Goal: Communication & Community: Answer question/provide support

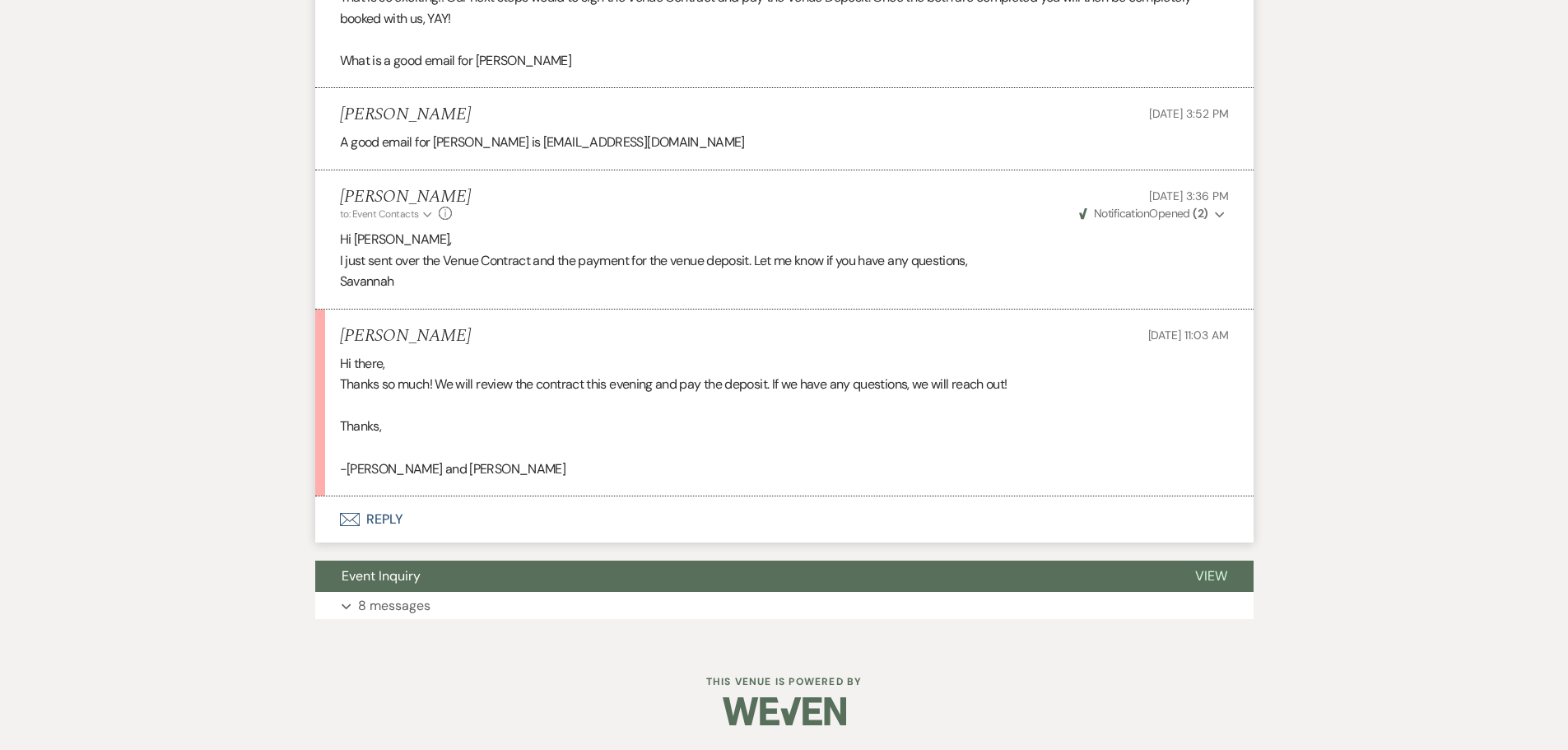
scroll to position [1901, 0]
click at [529, 535] on button "Envelope Reply" at bounding box center [784, 518] width 938 height 46
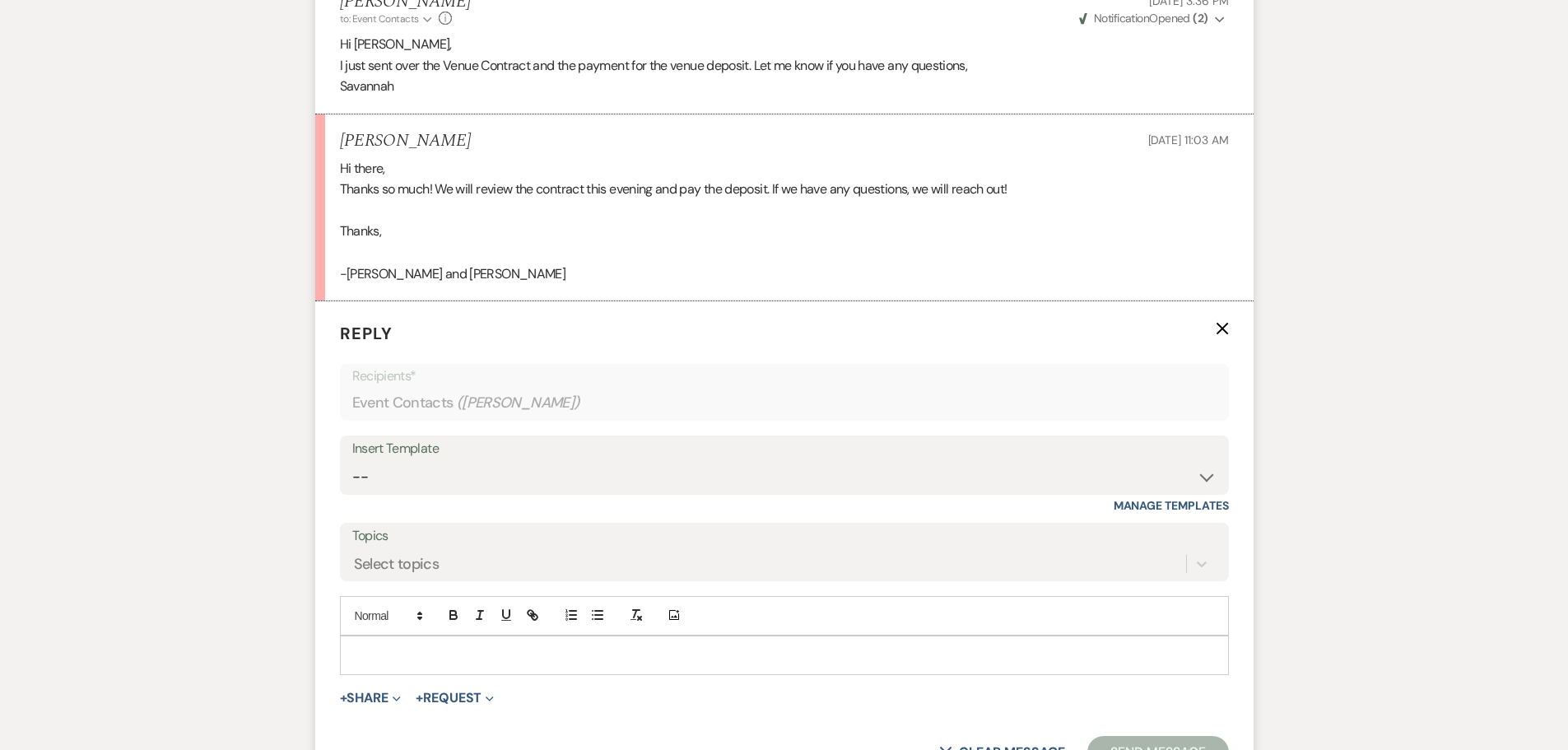
scroll to position [2230, 0]
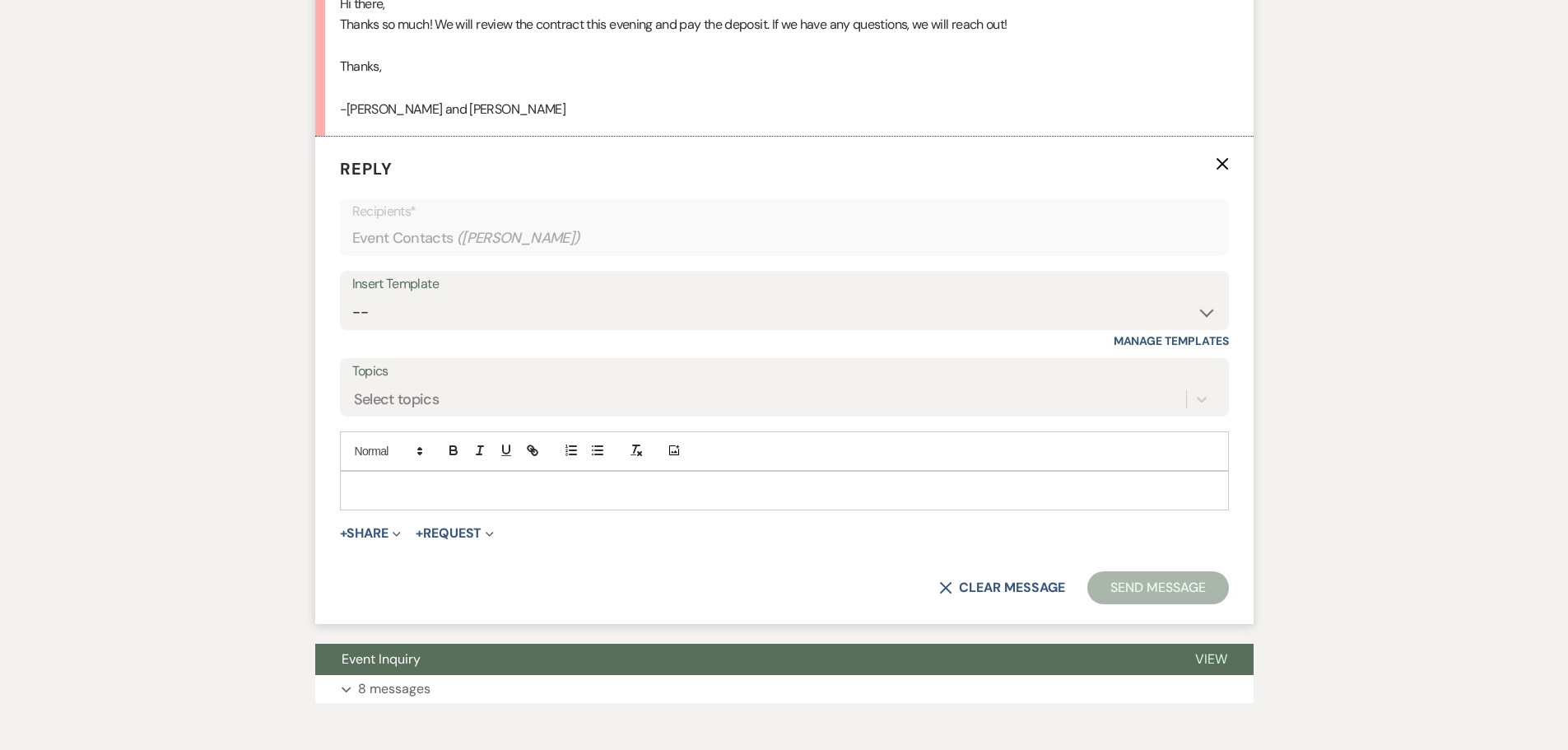
click at [494, 499] on p at bounding box center [784, 490] width 863 height 18
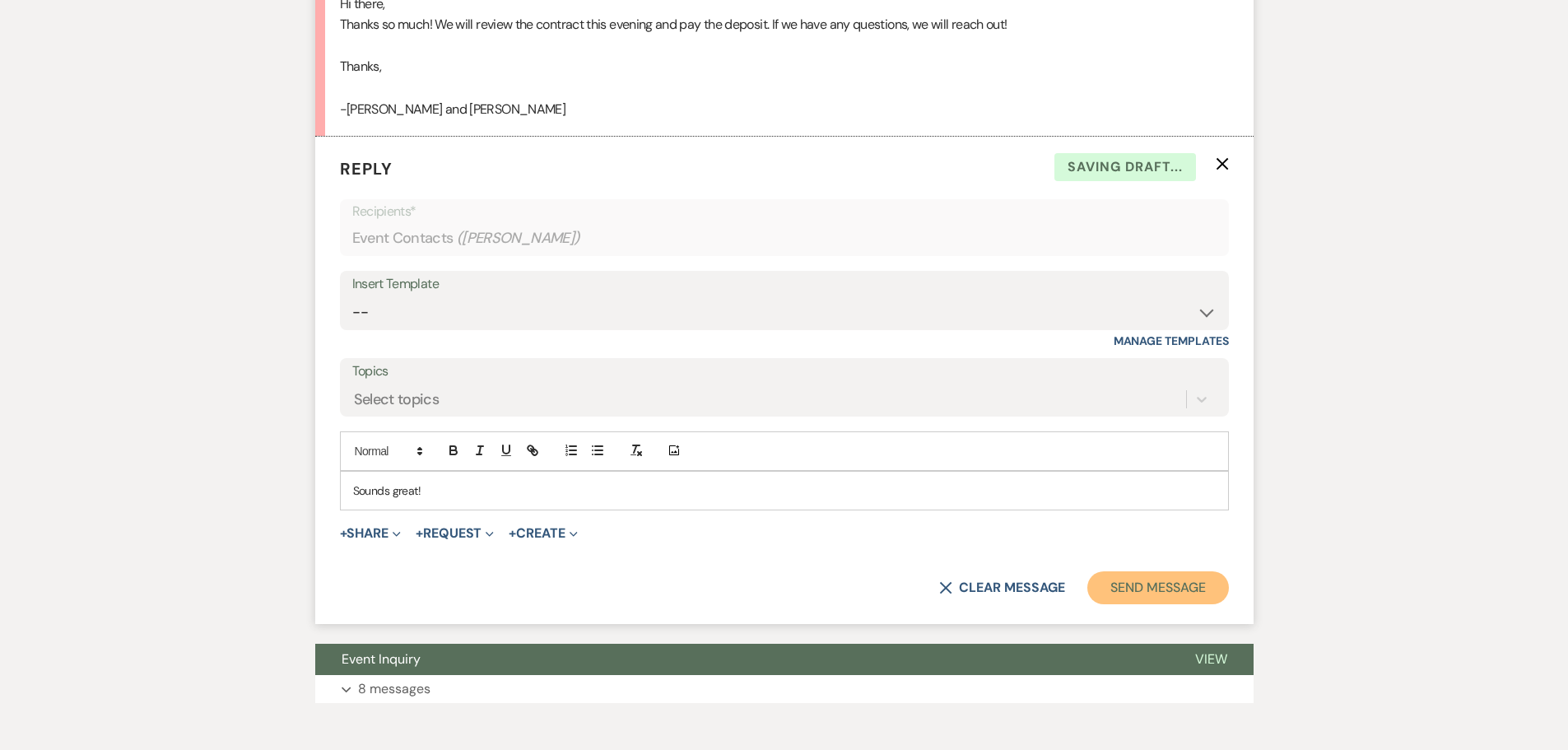
click at [1109, 604] on button "Send Message" at bounding box center [1157, 587] width 141 height 33
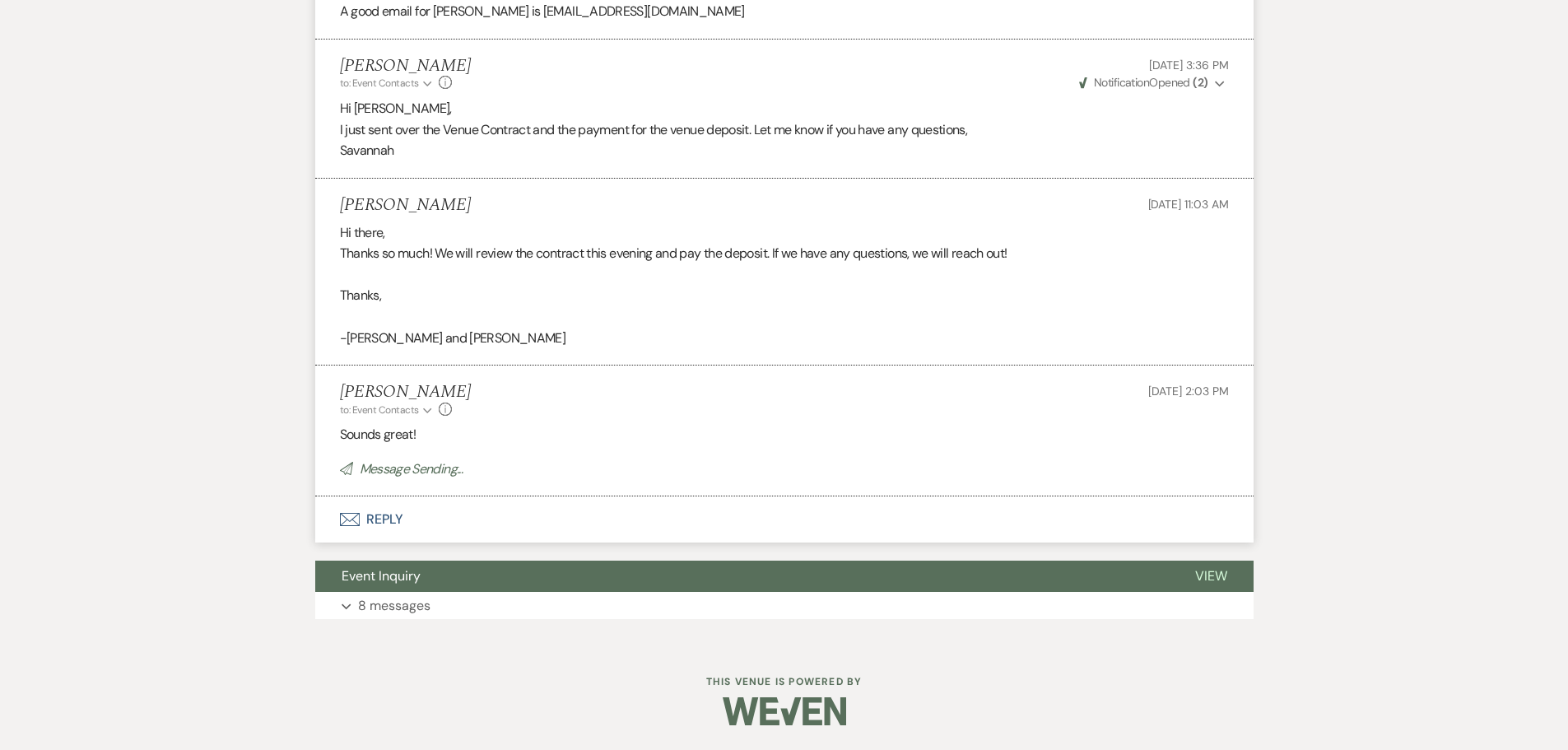
scroll to position [2043, 0]
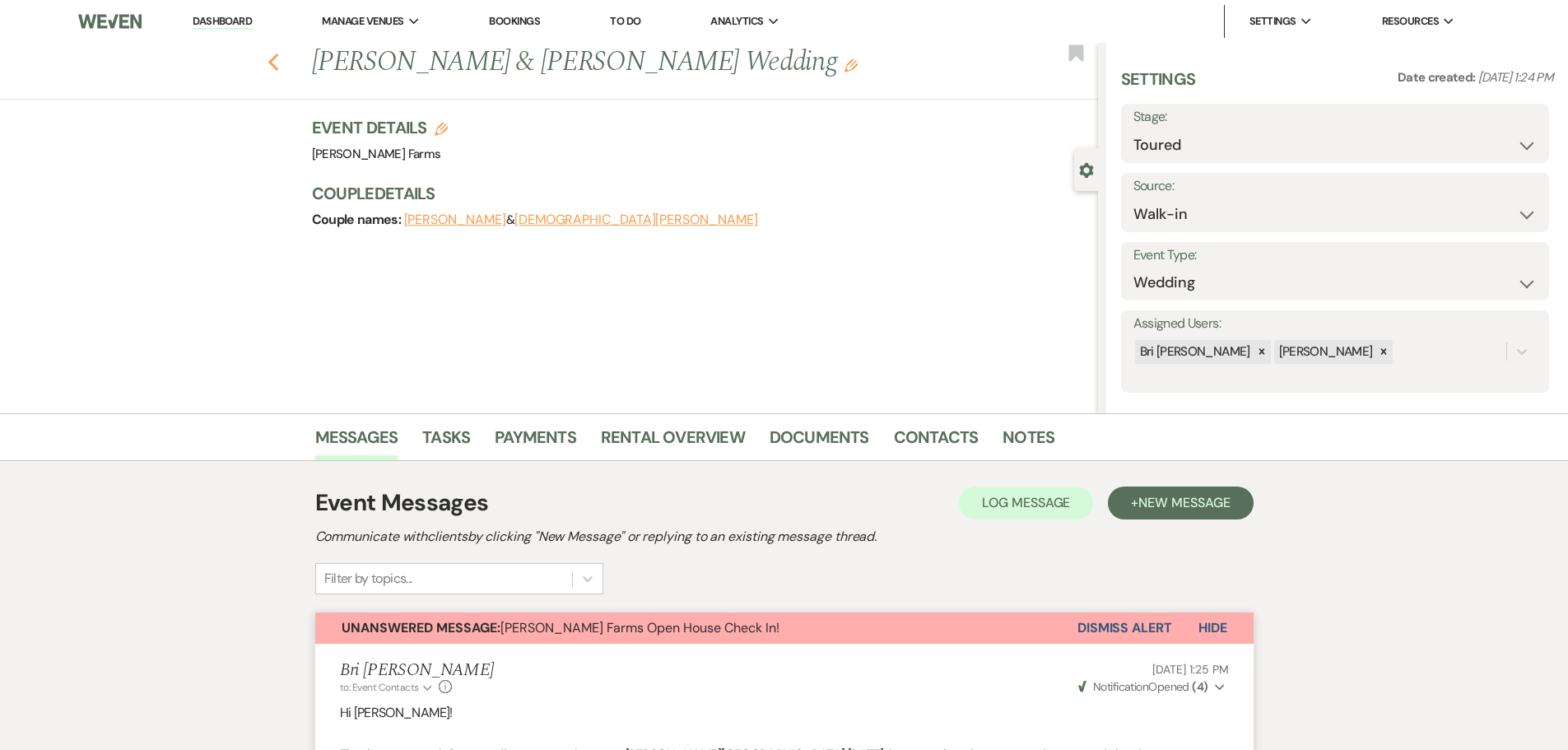
click at [280, 64] on icon "Previous" at bounding box center [274, 63] width 13 height 20
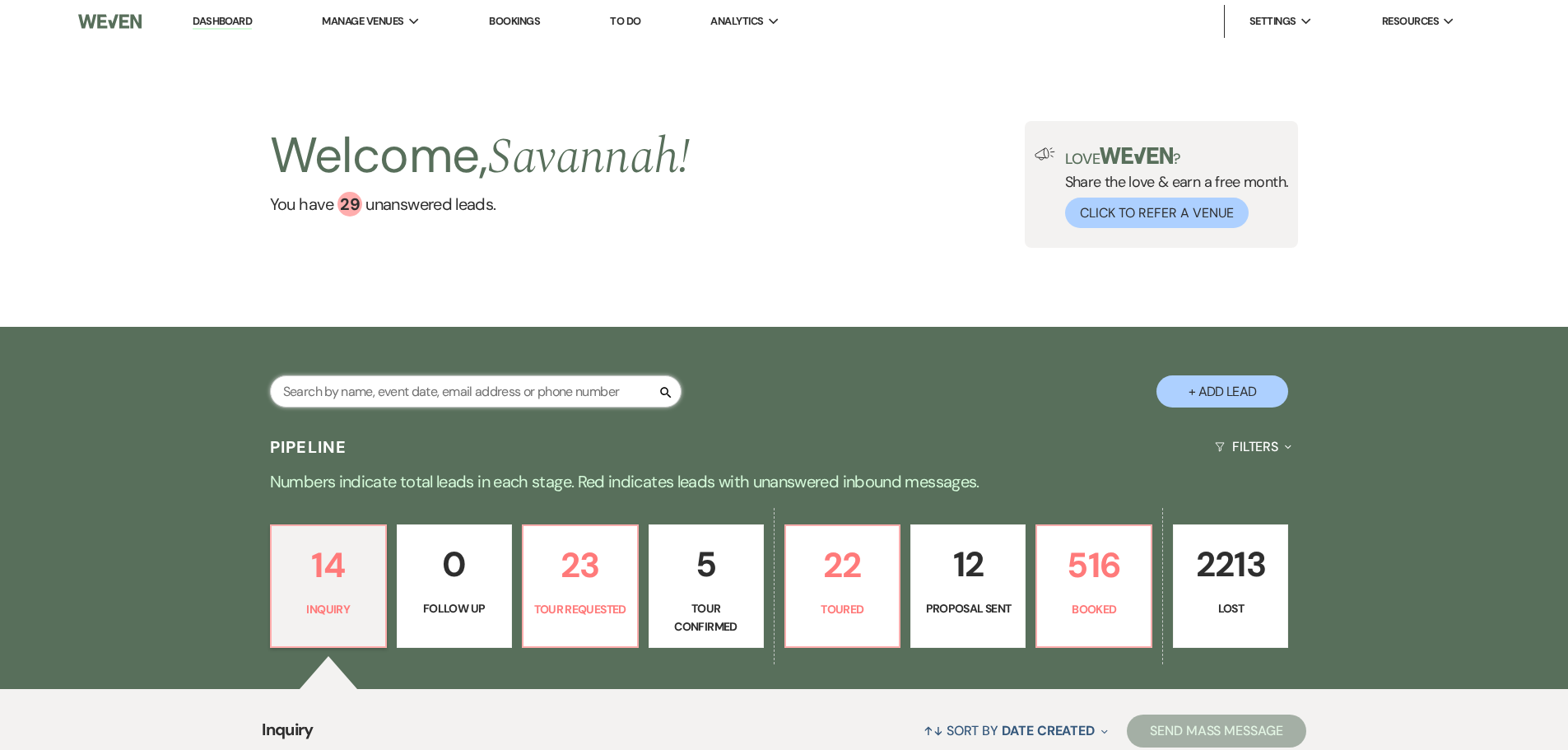
click at [457, 405] on input "text" at bounding box center [476, 391] width 412 height 32
type input "kayce"
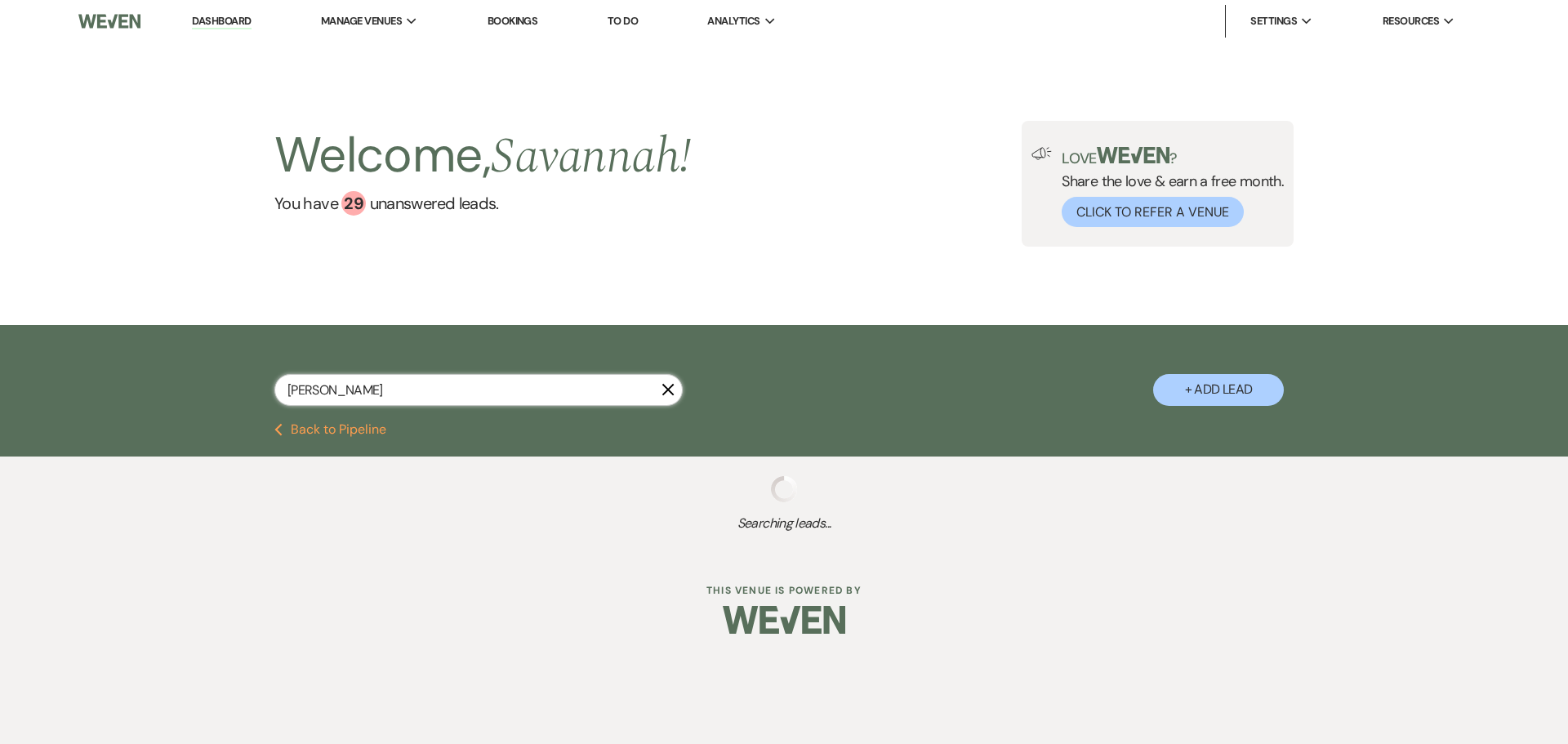
select select "8"
select select "5"
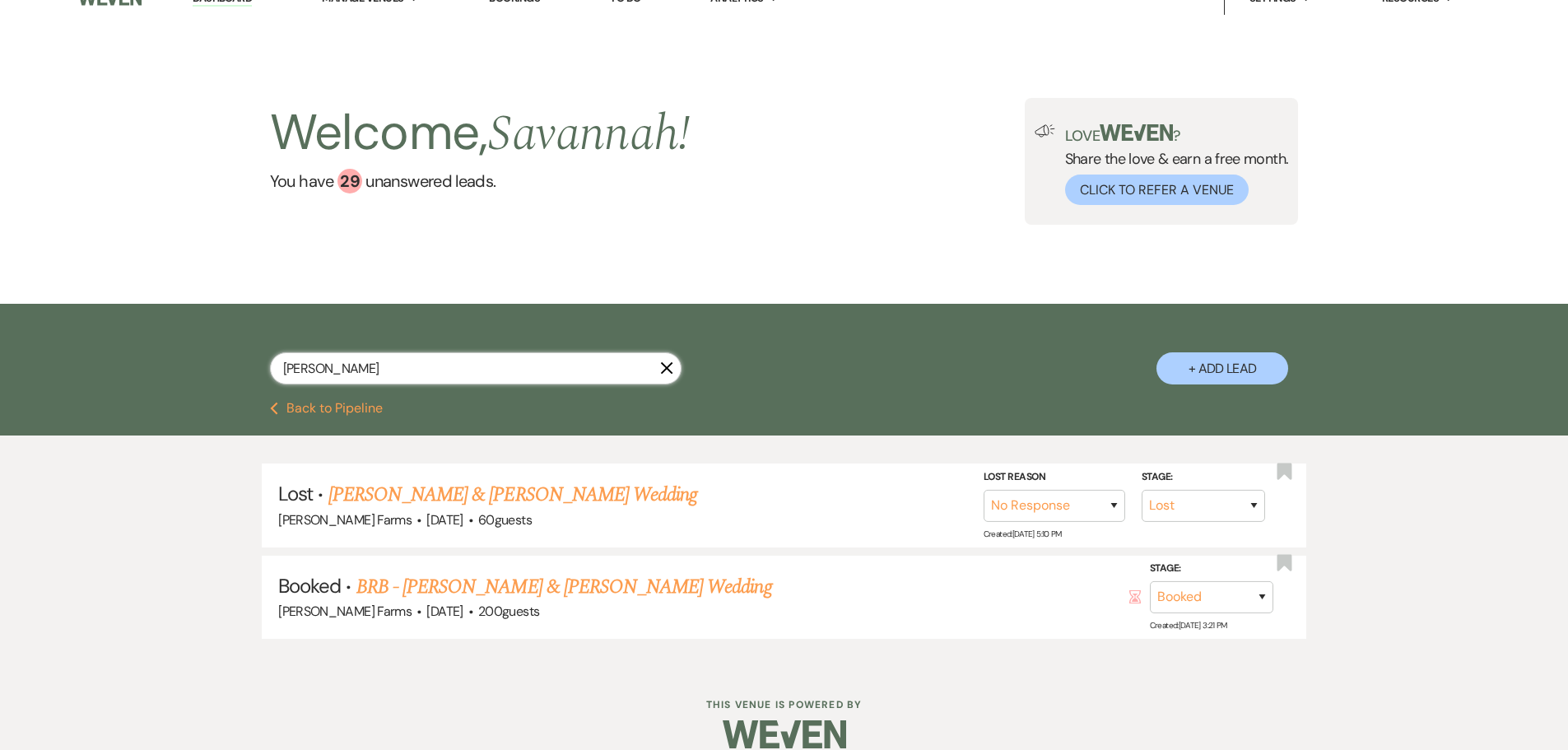
scroll to position [46, 0]
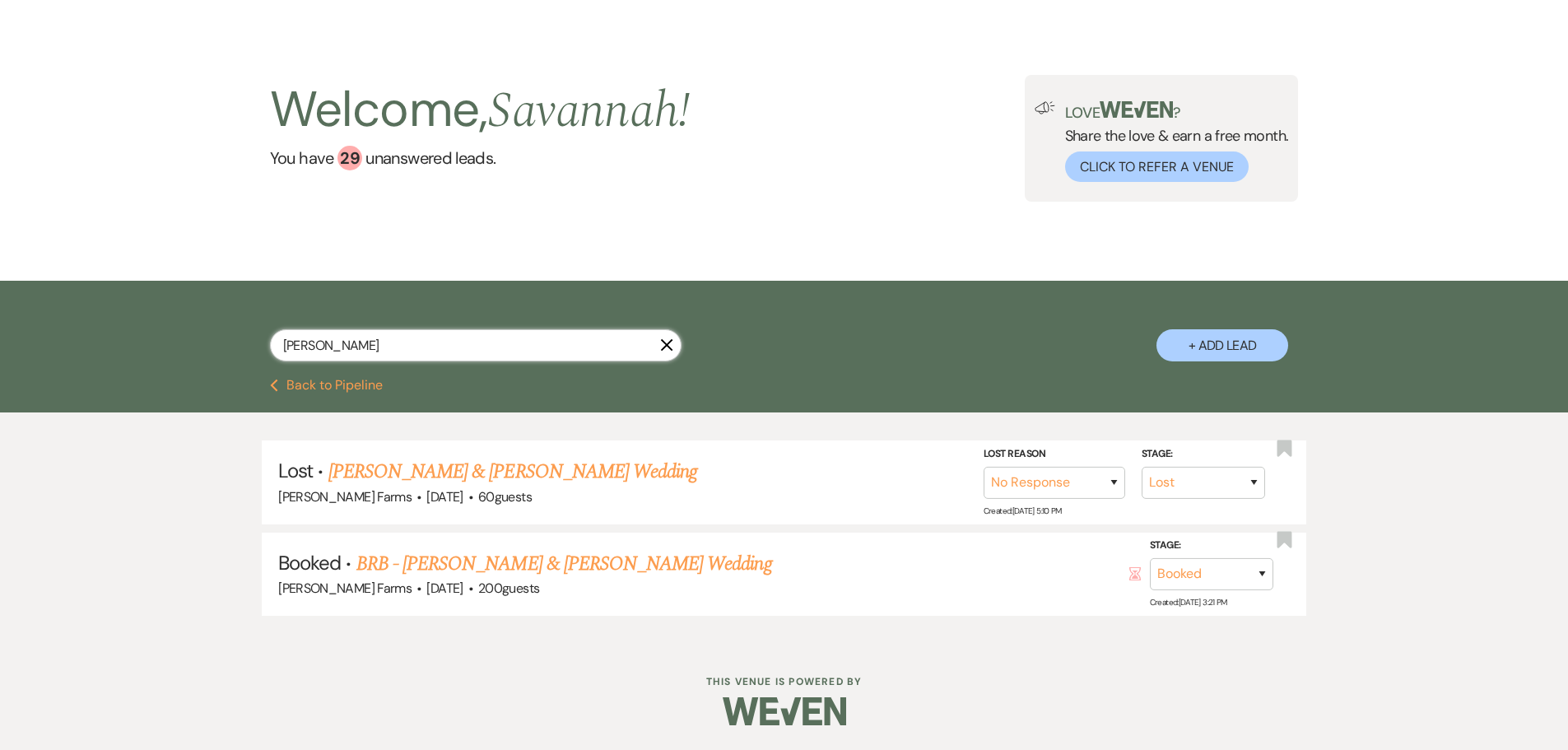
type input "kayce"
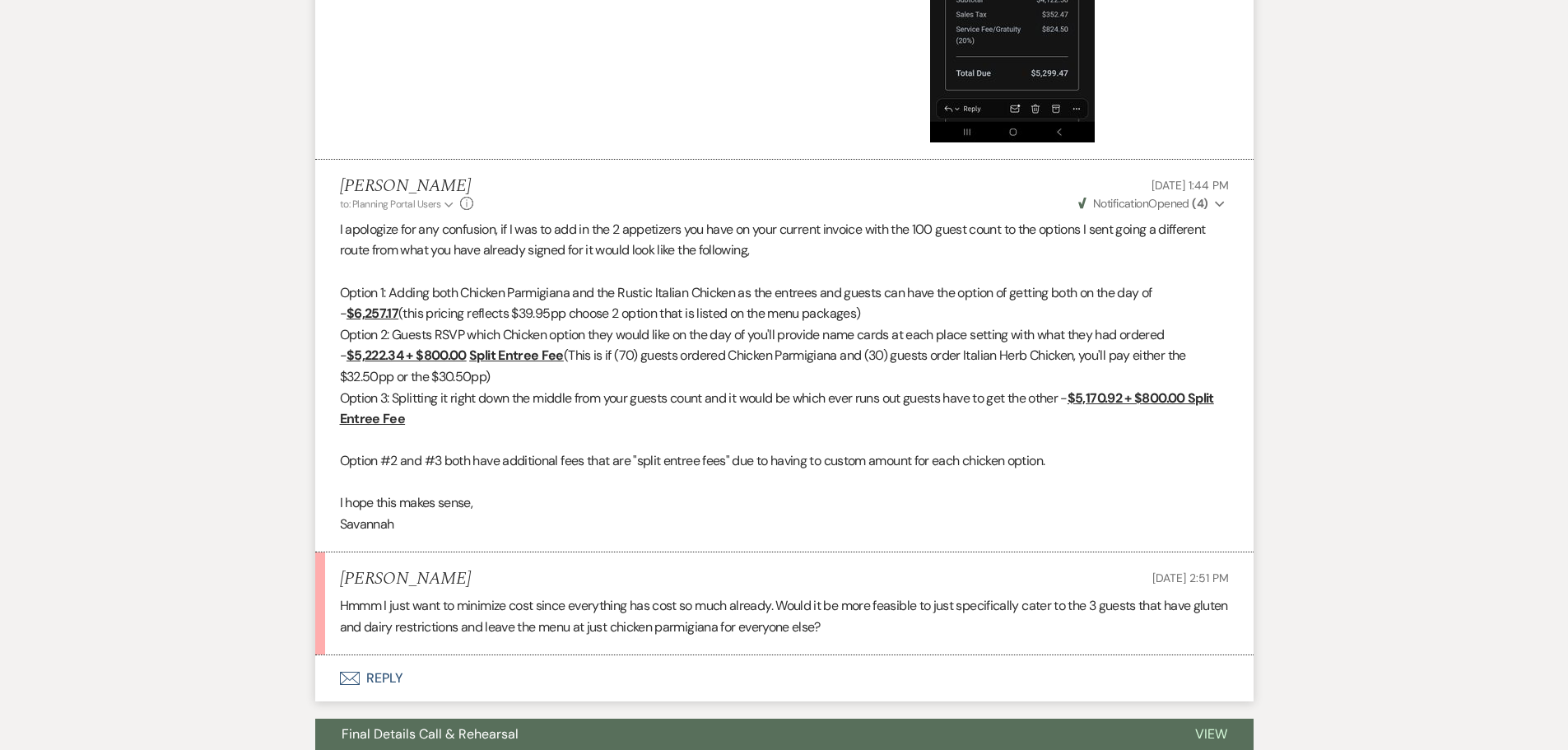
scroll to position [1877, 0]
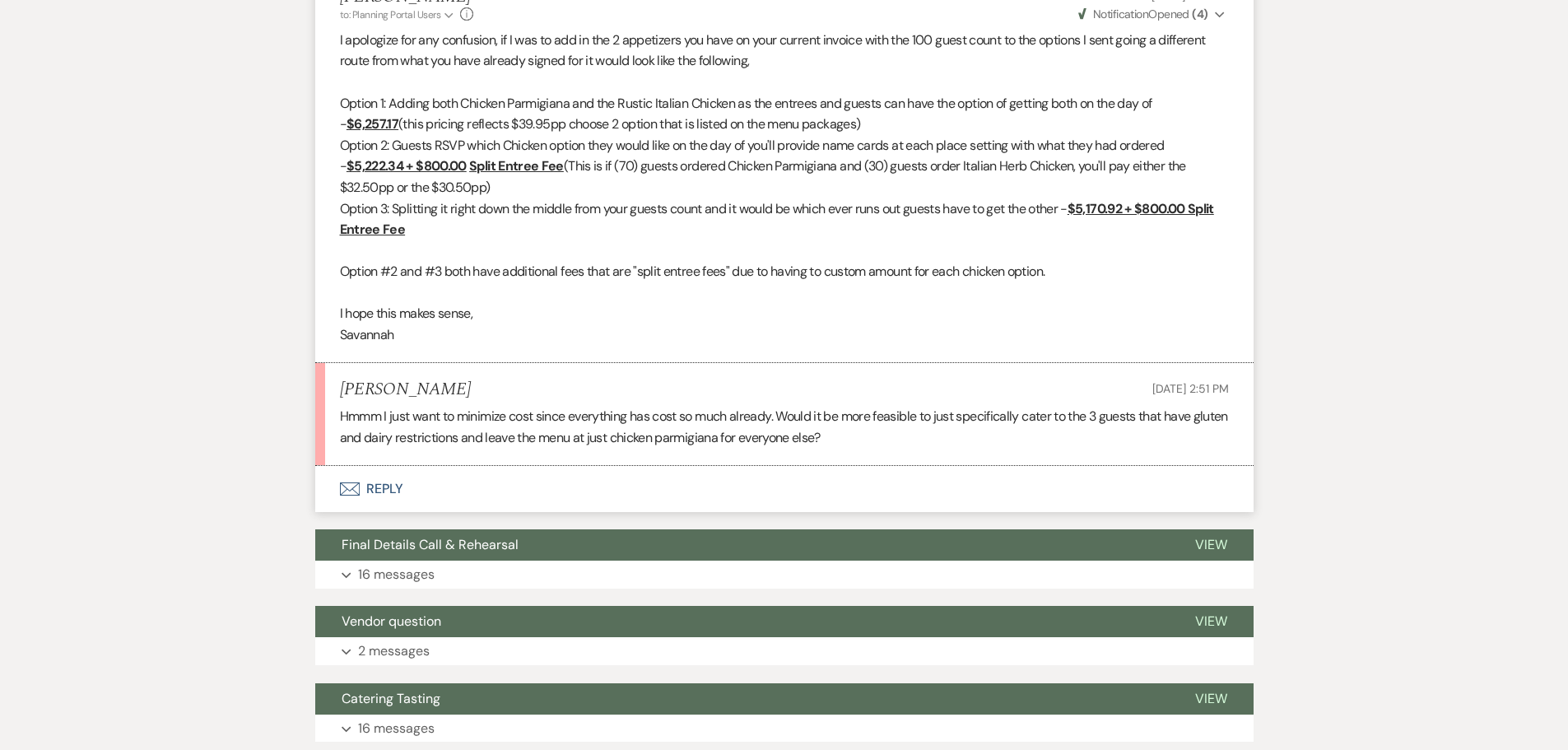
click at [653, 489] on button "Envelope Reply" at bounding box center [784, 488] width 938 height 46
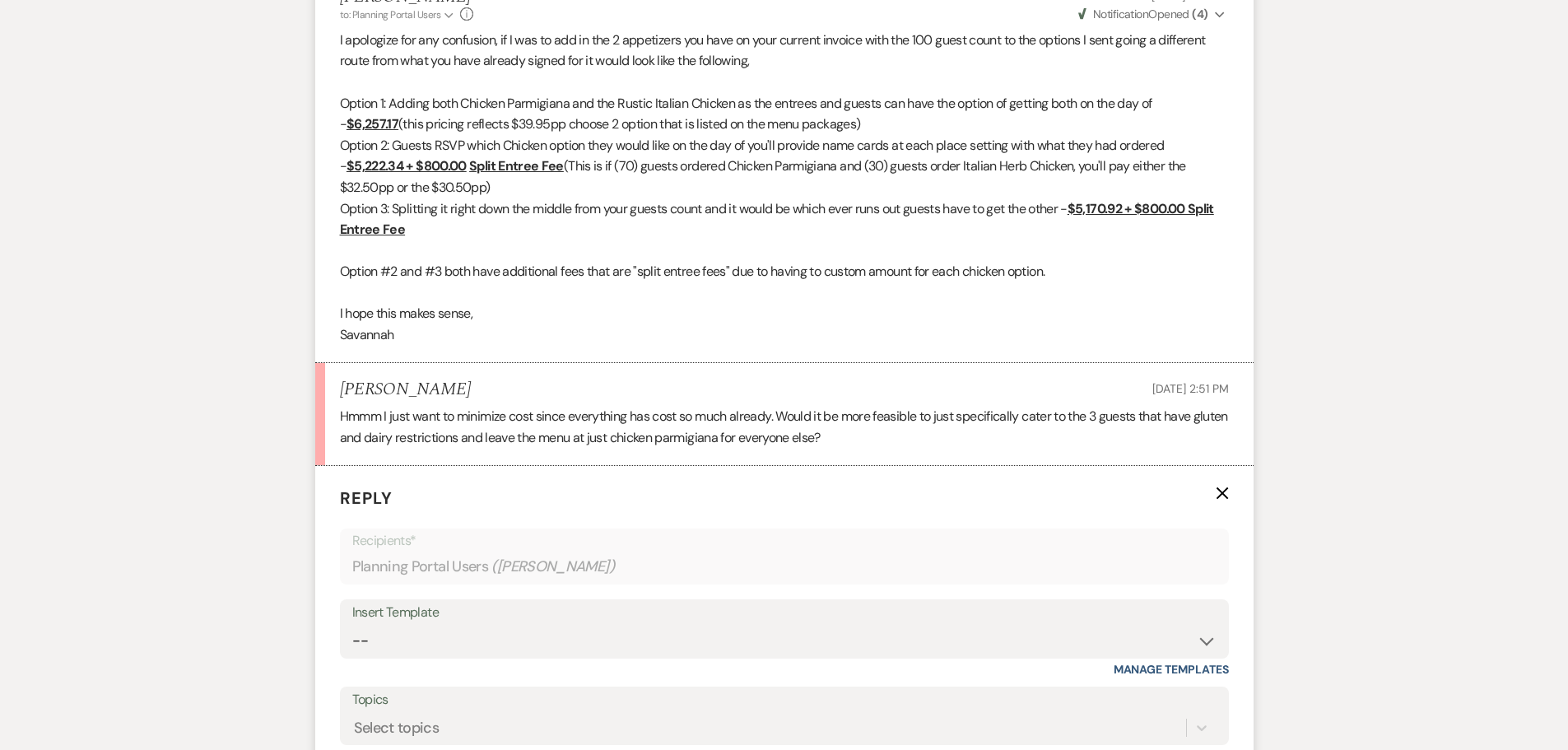
scroll to position [2124, 0]
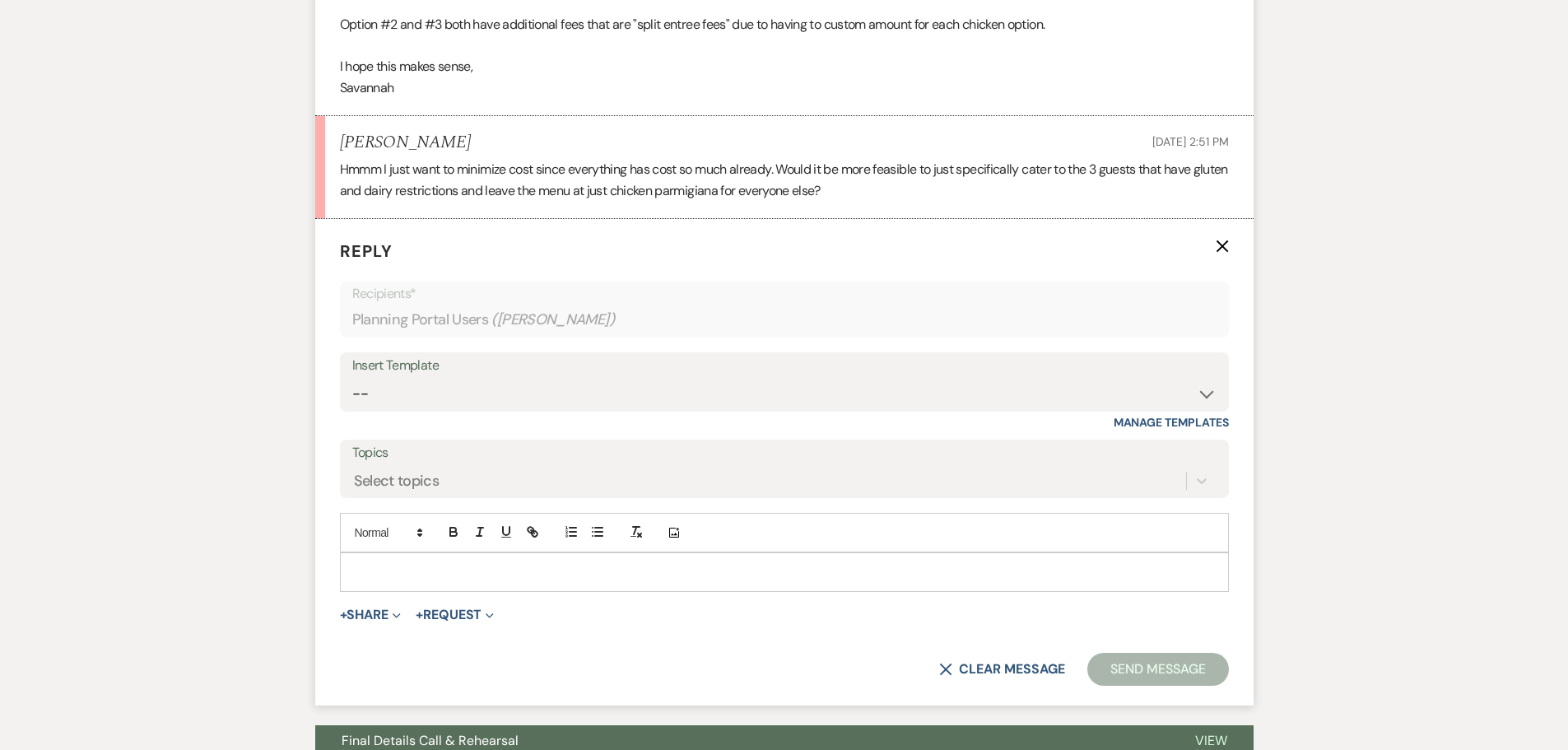
click at [529, 572] on p at bounding box center [784, 572] width 863 height 18
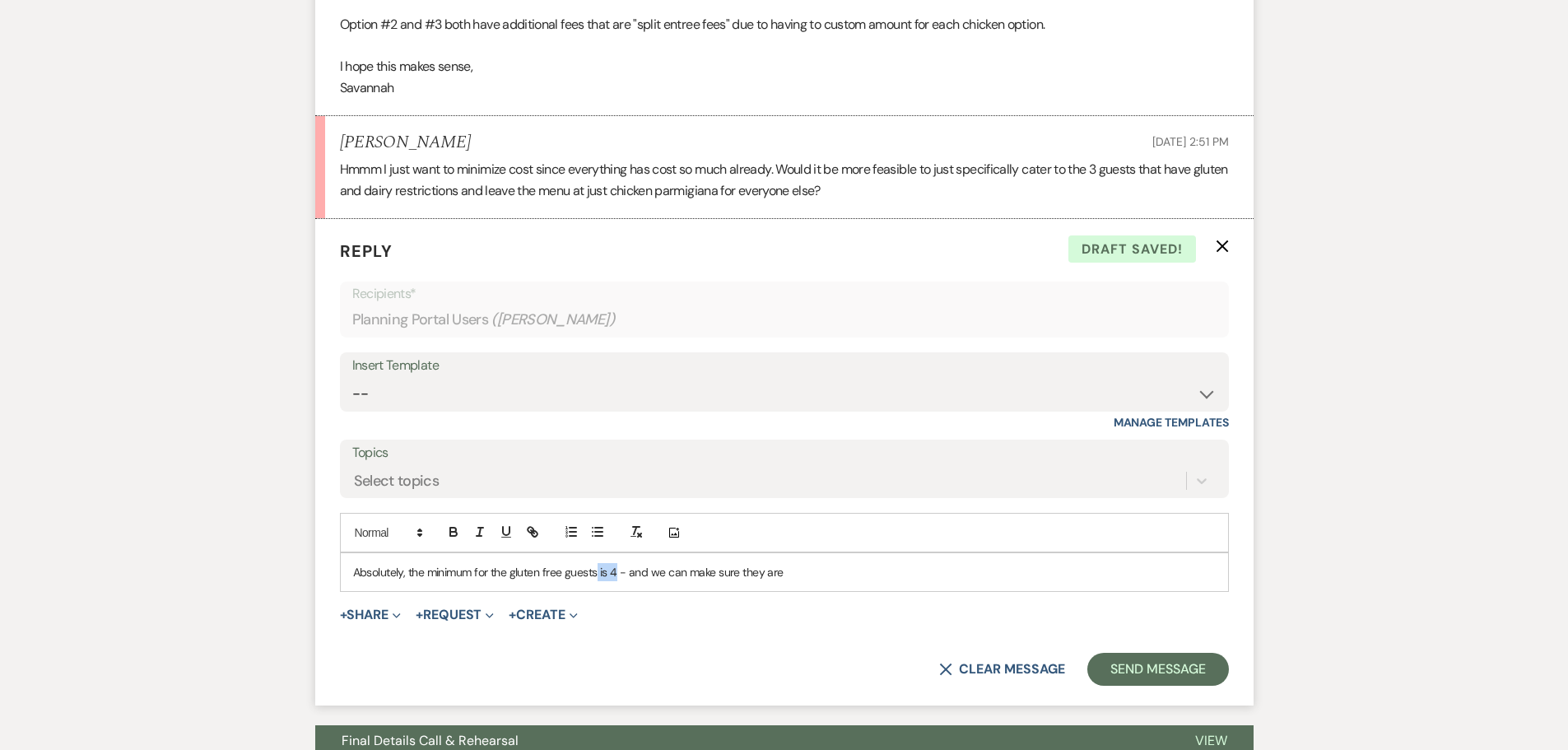
drag, startPoint x: 617, startPoint y: 573, endPoint x: 598, endPoint y: 575, distance: 19.1
click at [598, 575] on p "Absolutely, the minimum for the gluten free guests is 4 - and we can make sure …" at bounding box center [784, 572] width 863 height 18
click at [833, 562] on div "Absolutely, the minimum for the gluten free is 4 guests - and we can make sure …" at bounding box center [784, 572] width 887 height 38
click at [1202, 660] on button "Send Message" at bounding box center [1157, 669] width 141 height 33
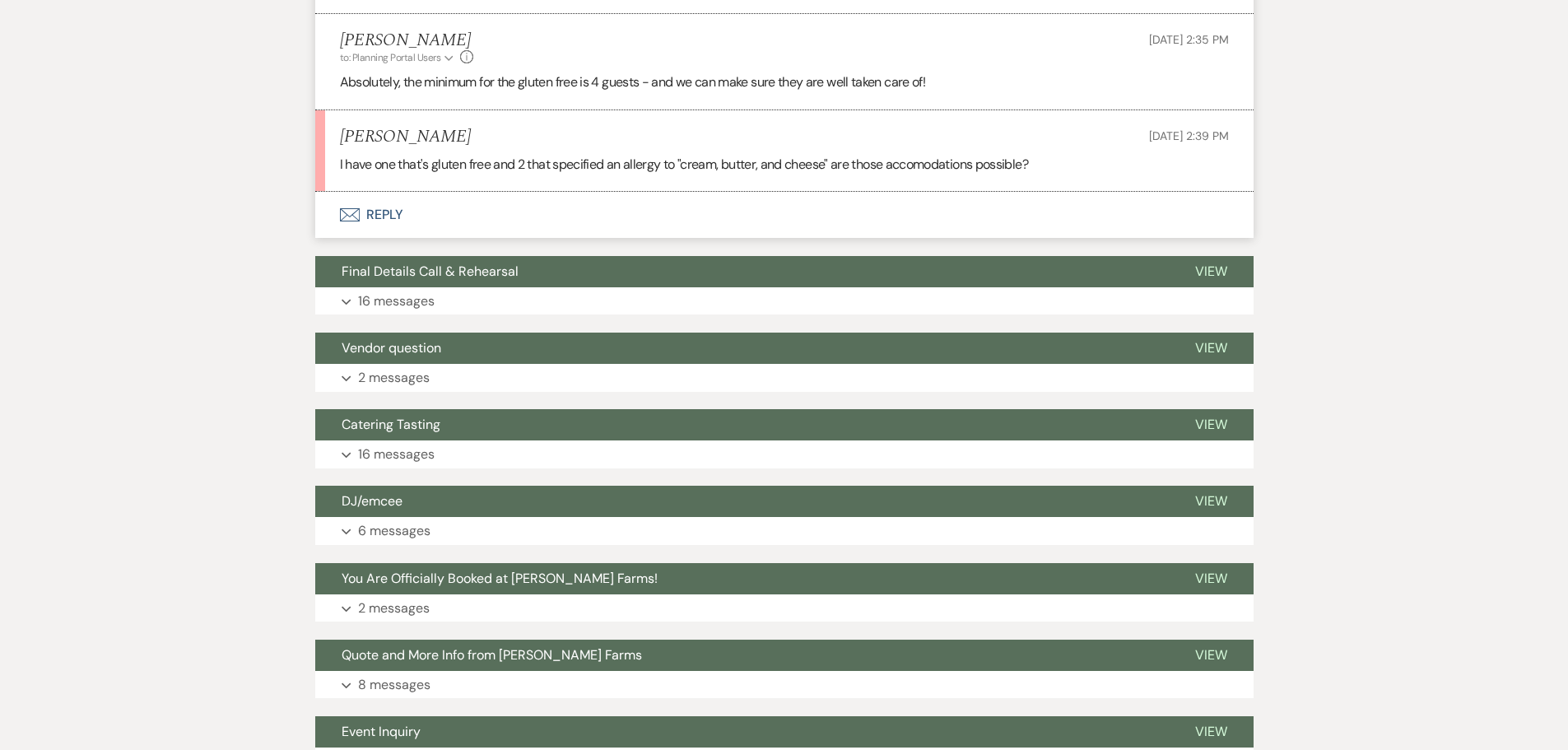
scroll to position [2155, 0]
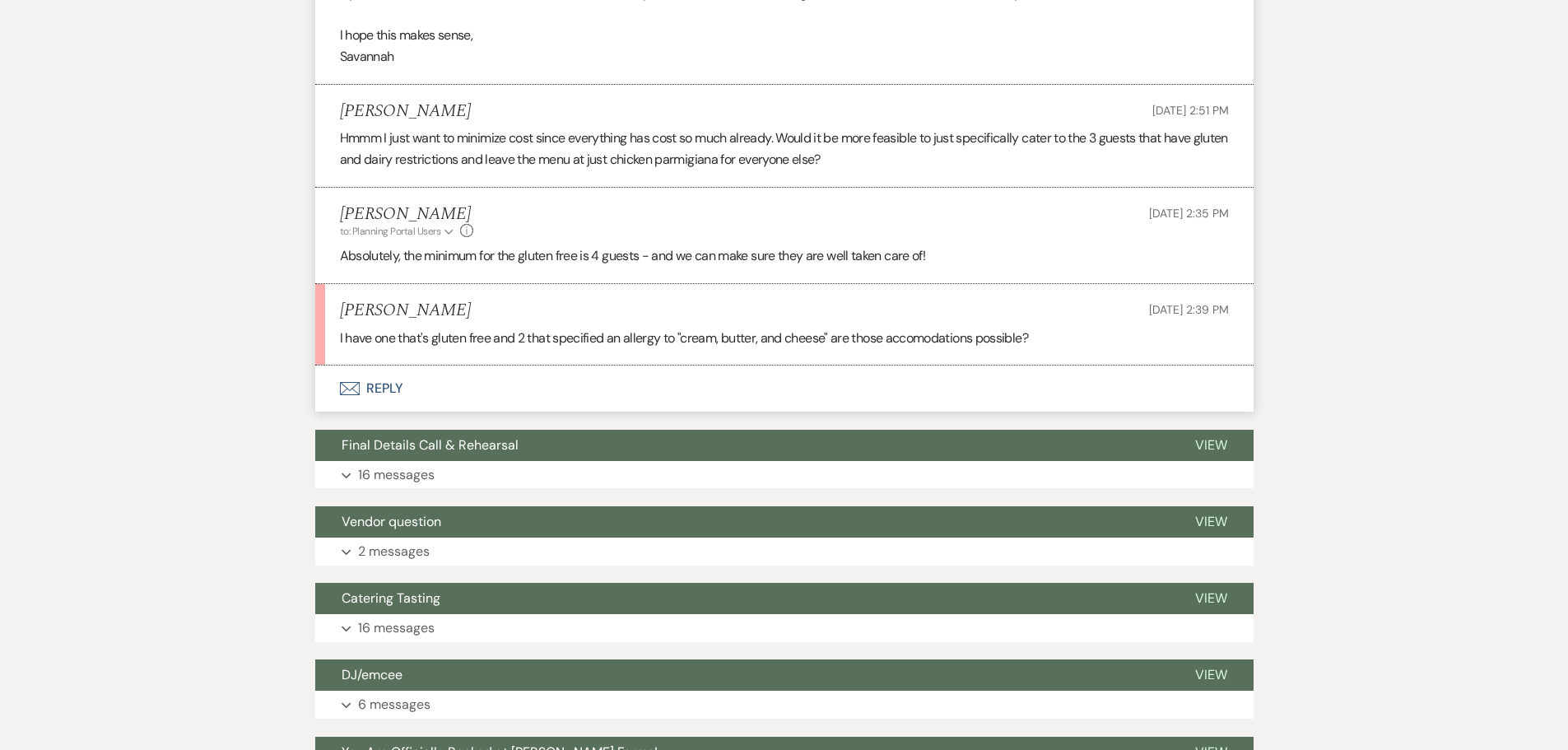
click at [670, 376] on button "Envelope Reply" at bounding box center [784, 388] width 938 height 46
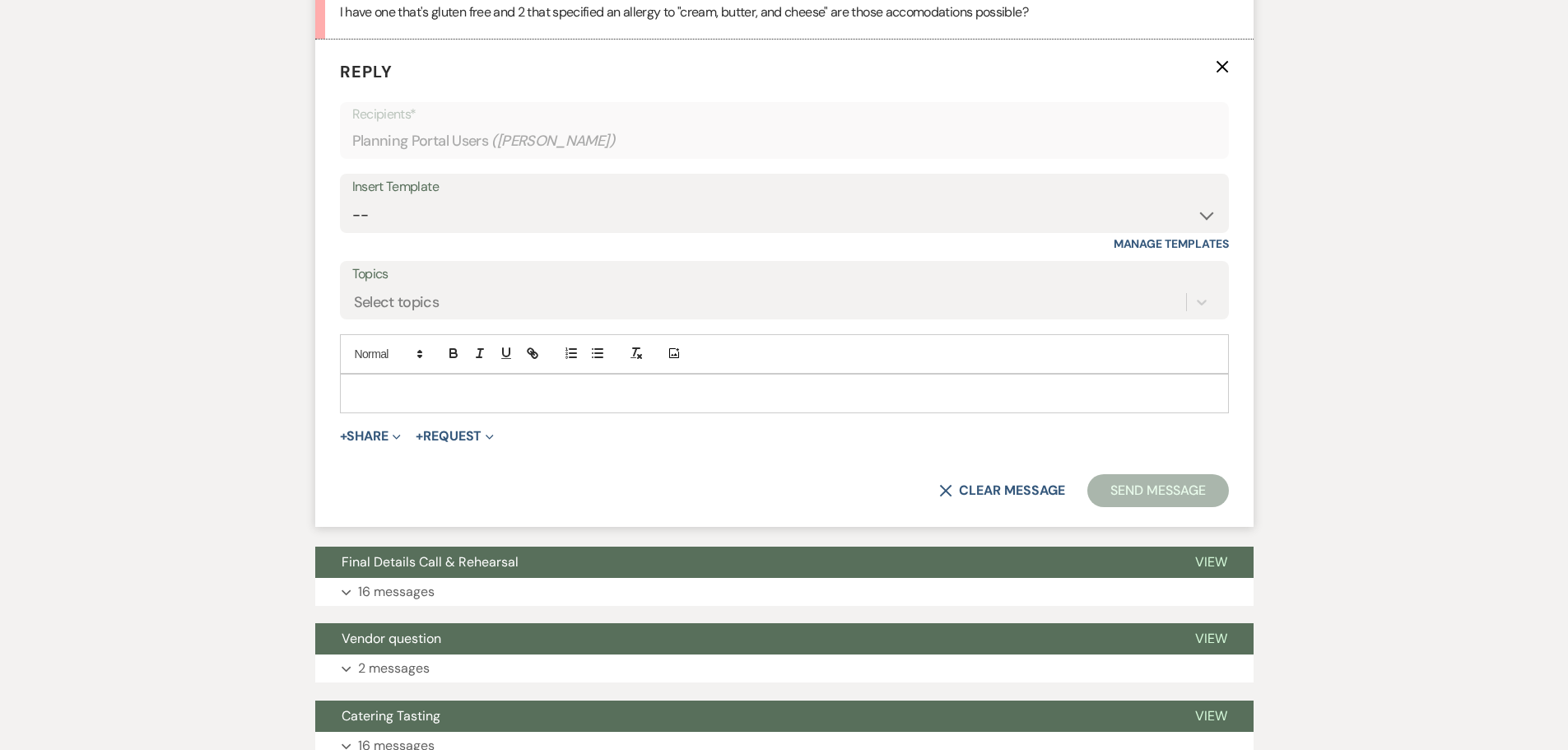
scroll to position [2484, 0]
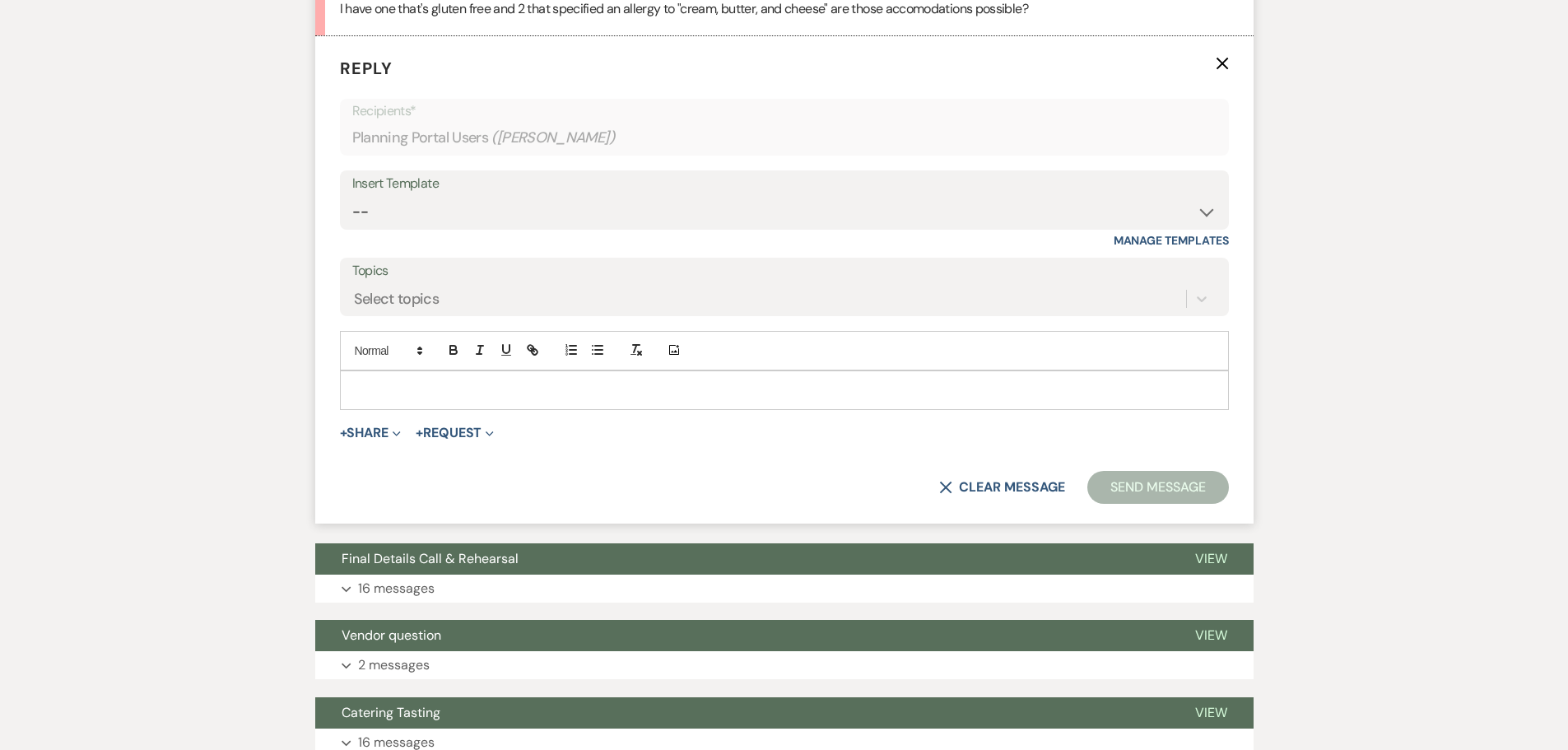
click at [514, 379] on div at bounding box center [784, 390] width 887 height 38
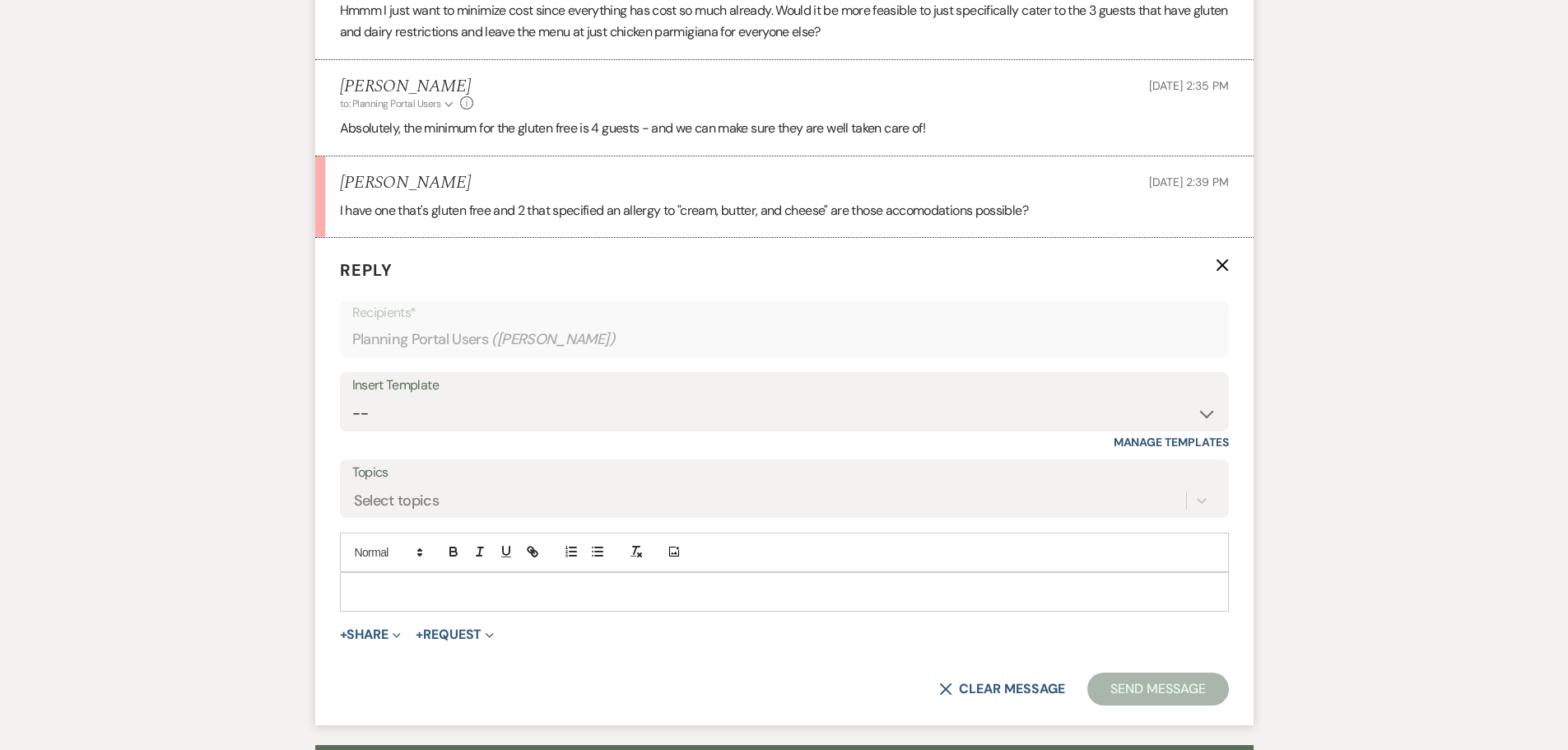
scroll to position [2320, 0]
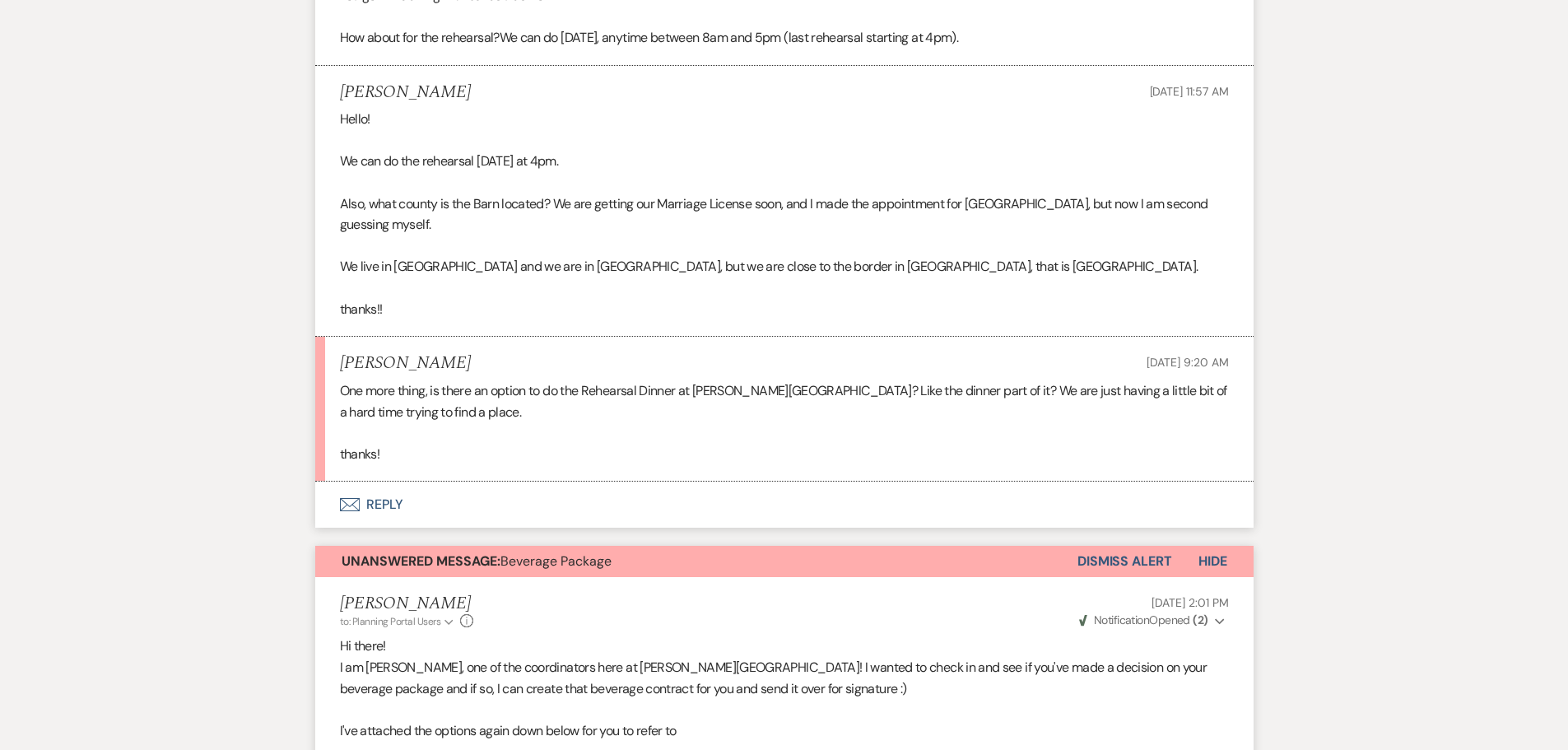
scroll to position [1241, 0]
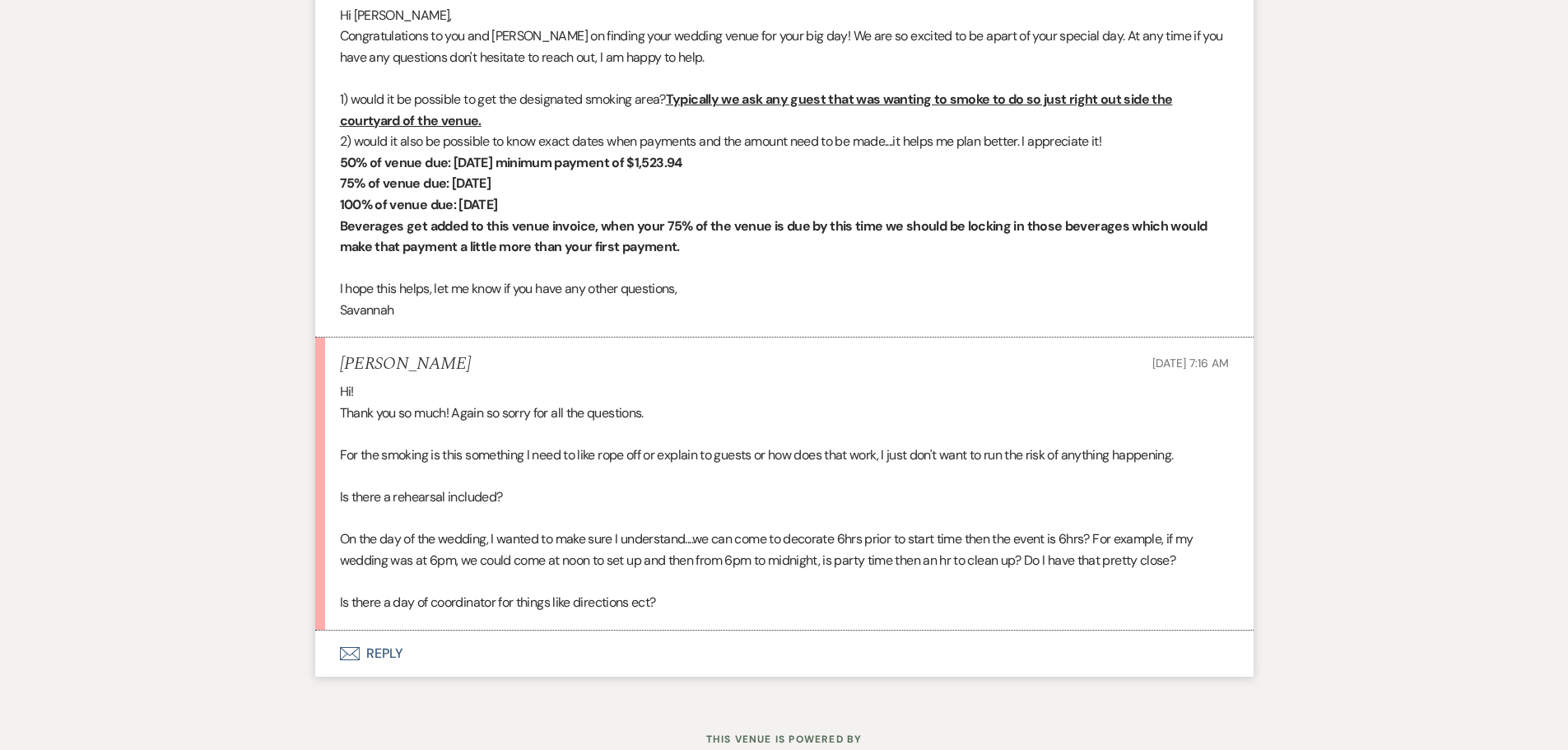
scroll to position [3290, 0]
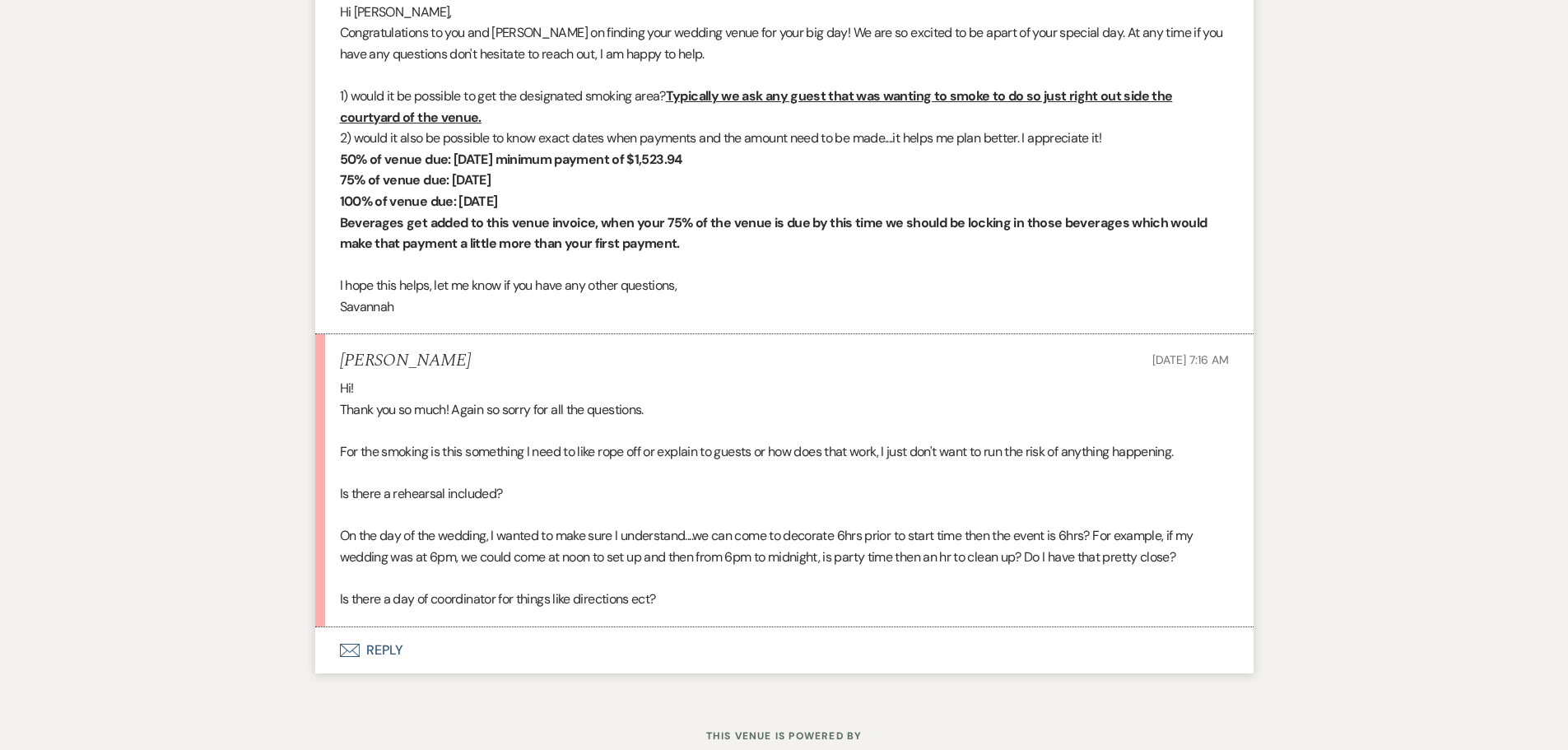
click at [480, 673] on button "Envelope Reply" at bounding box center [784, 650] width 938 height 46
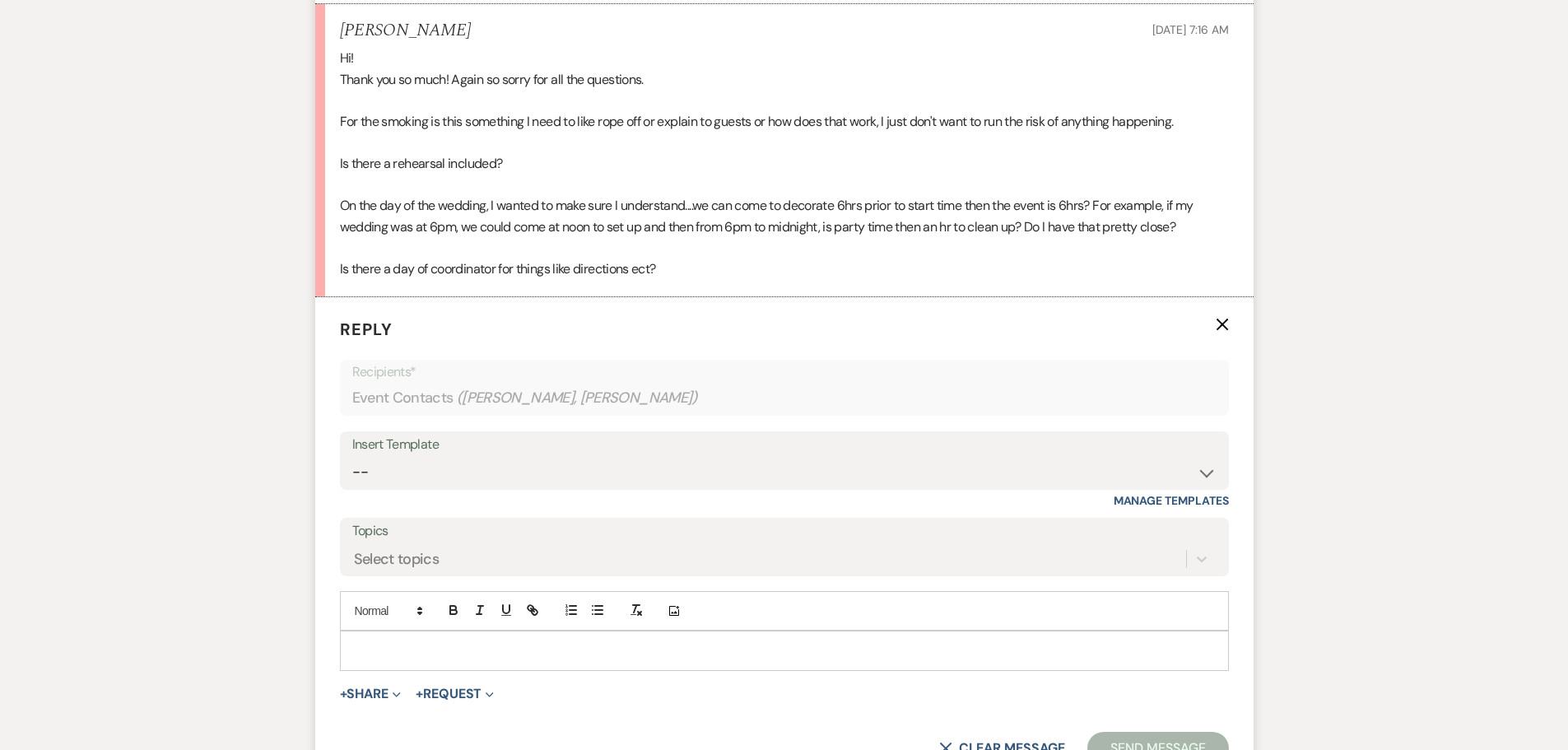
scroll to position [3630, 0]
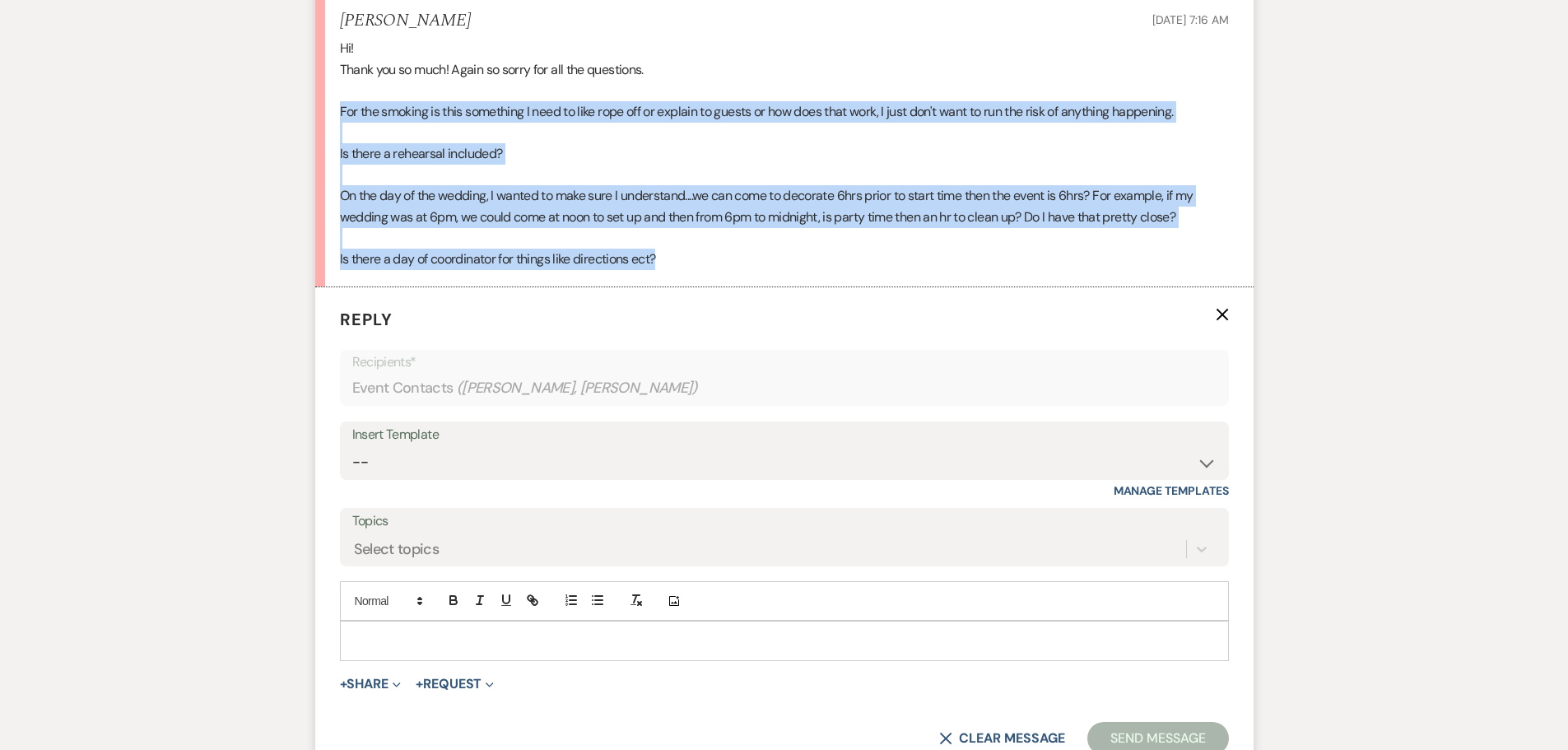
drag, startPoint x: 337, startPoint y: 133, endPoint x: 696, endPoint y: 301, distance: 396.4
click at [696, 286] on li "Courtney Brawley Sep 16, 2025, 7:16 AM Hi! Thank you so much! Again so sorry fo…" at bounding box center [784, 141] width 938 height 292
copy div "For the smoking is this something I need to like rope off or explain to guests …"
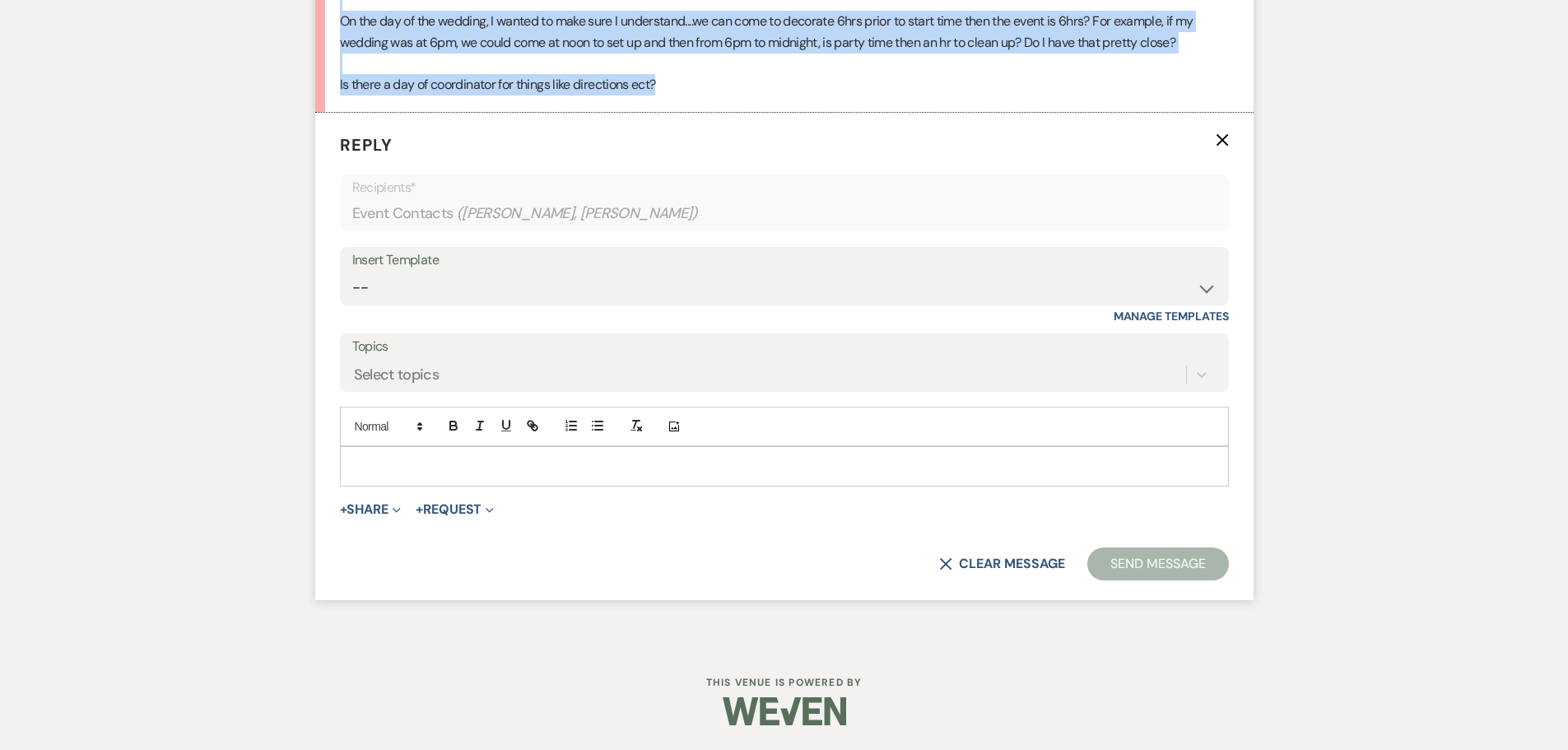
scroll to position [3825, 0]
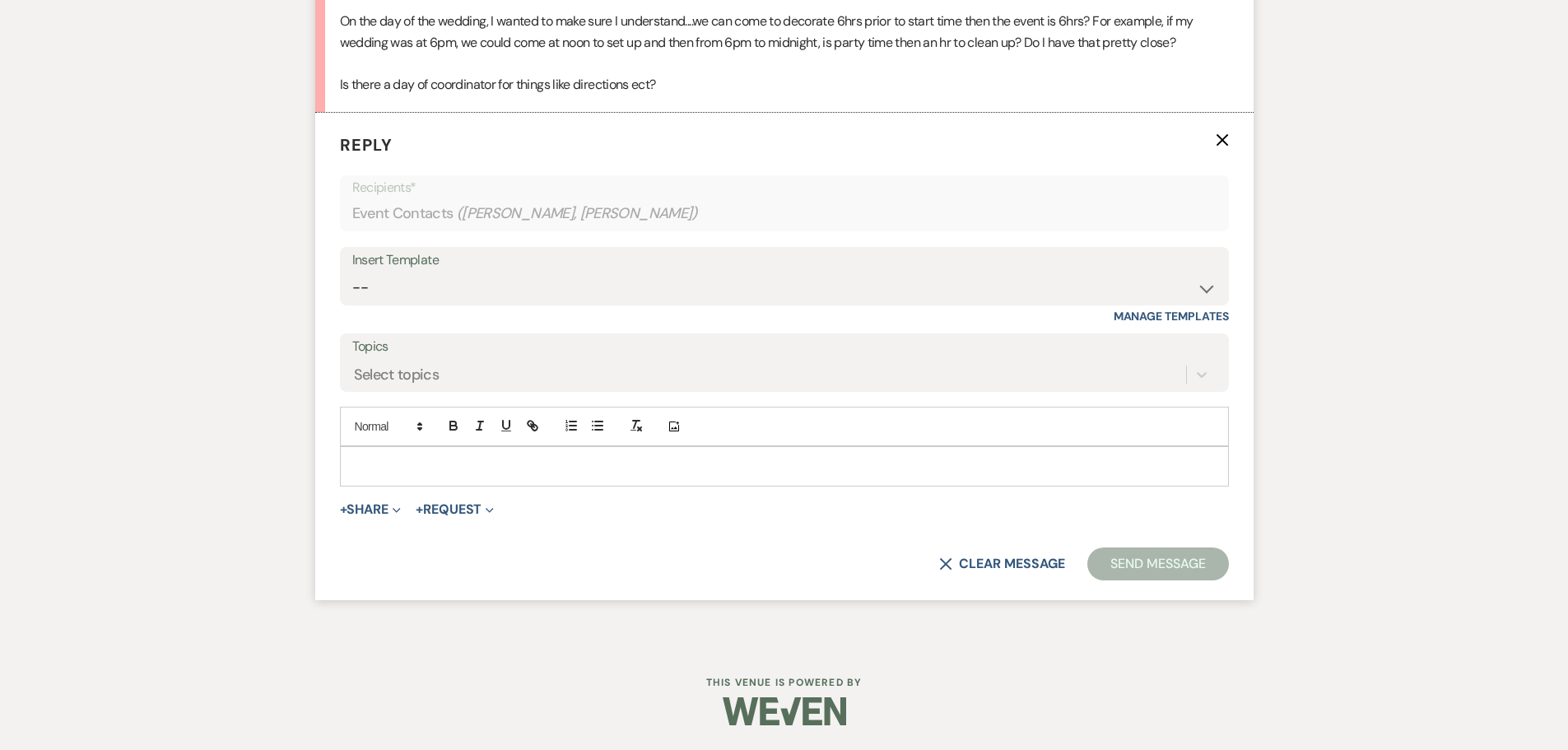
click at [581, 454] on div at bounding box center [784, 465] width 887 height 38
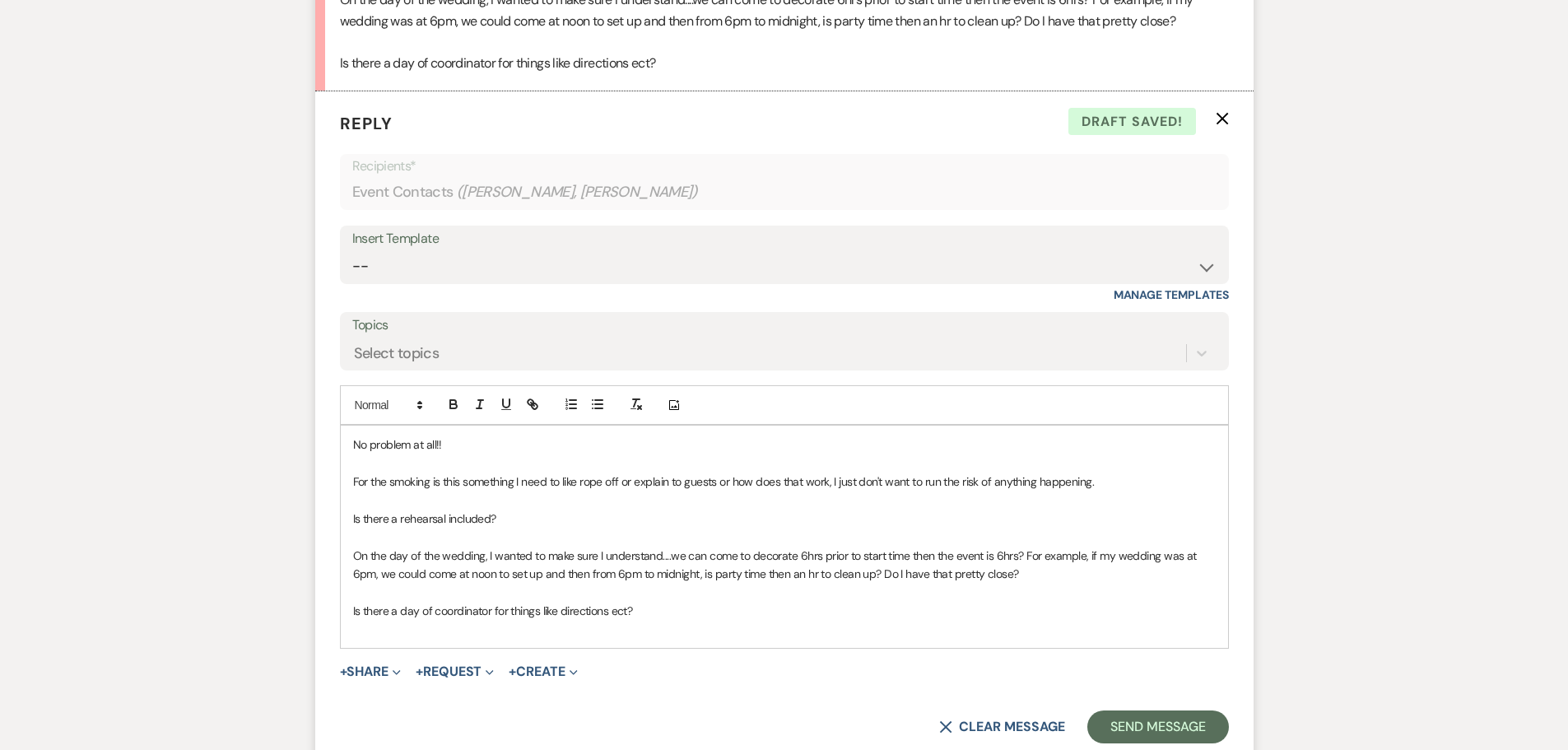
click at [1112, 490] on p "For the smoking is this something I need to like rope off or explain to guests …" at bounding box center [784, 482] width 863 height 18
click at [456, 408] on icon "button" at bounding box center [453, 405] width 6 height 4
click at [506, 412] on icon "button" at bounding box center [506, 404] width 15 height 15
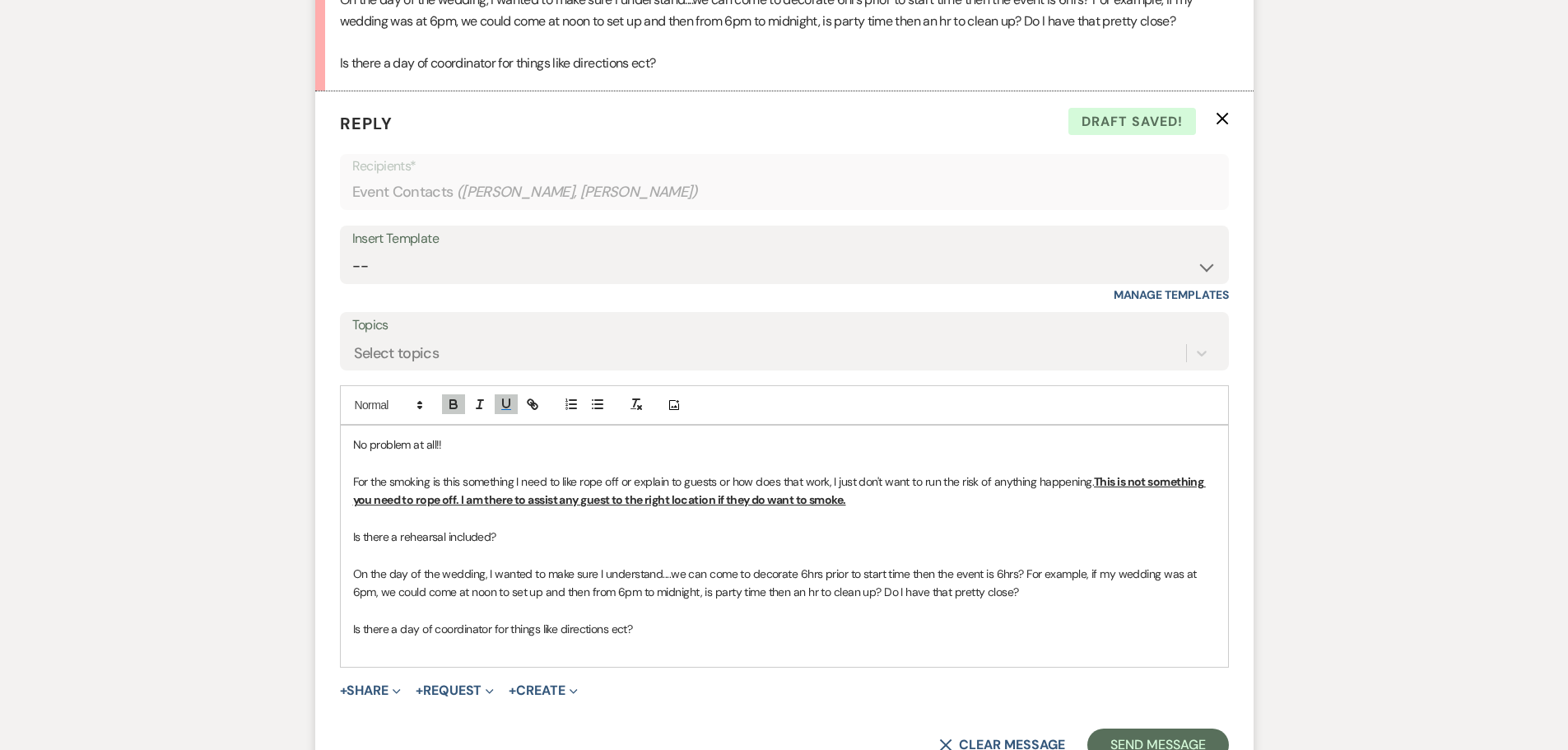
click at [511, 546] on p "Is there a rehearsal included?" at bounding box center [784, 536] width 863 height 18
click at [447, 412] on icon "button" at bounding box center [453, 404] width 15 height 15
click at [505, 412] on icon "button" at bounding box center [506, 404] width 15 height 15
click at [706, 544] on u "We allot 1 hour for the rehearsal, location and times depend on if there is" at bounding box center [680, 536] width 370 height 15
click at [916, 546] on p "Is there a rehearsal included? We allot 1 hour for the rehearsal, location, dat…" at bounding box center [784, 536] width 863 height 18
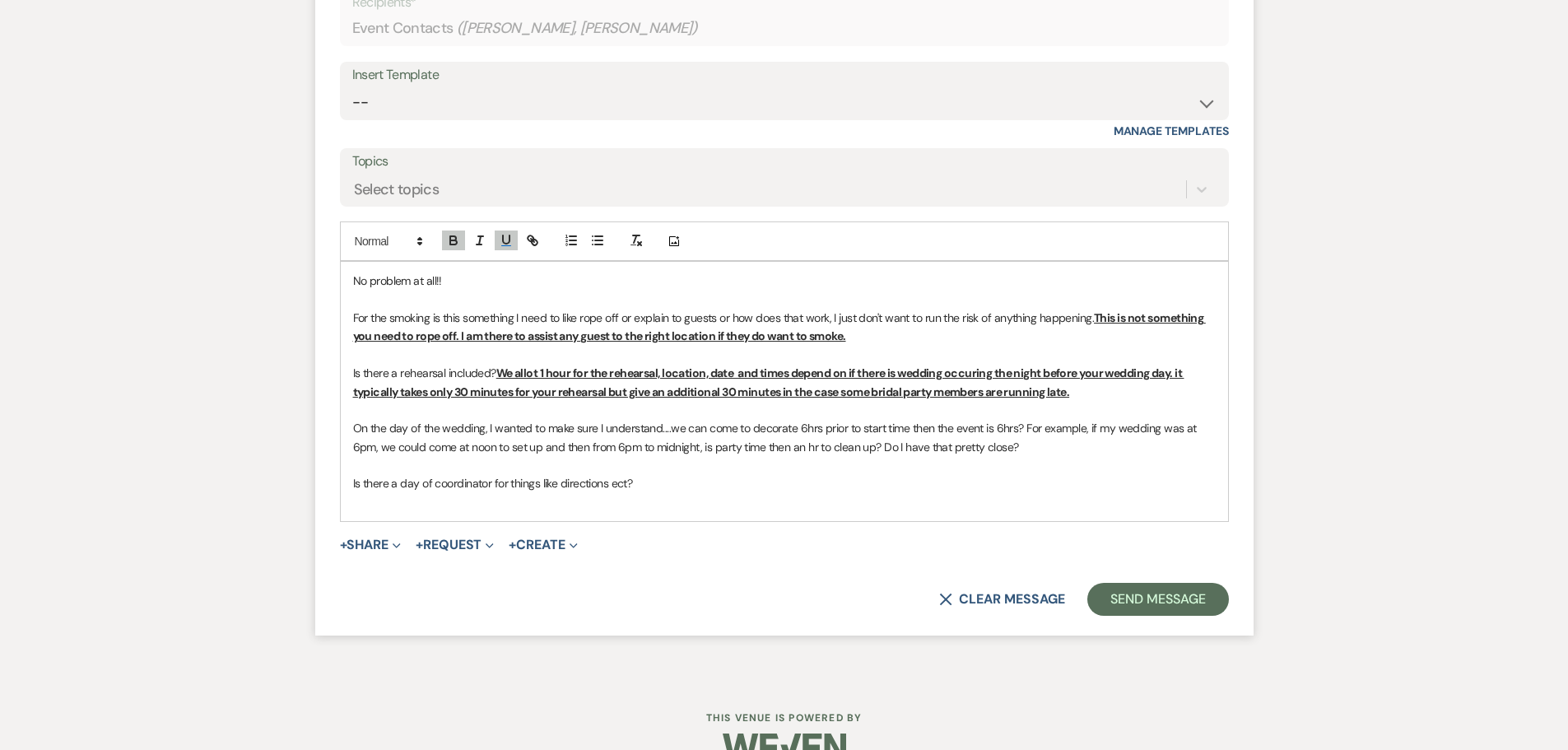
scroll to position [3990, 0]
click at [1038, 455] on p "On the day of the wedding, I wanted to make sure I understand....we can come to…" at bounding box center [784, 436] width 863 height 37
click at [451, 243] on icon "button" at bounding box center [453, 242] width 6 height 4
click at [506, 247] on icon "button" at bounding box center [506, 239] width 15 height 15
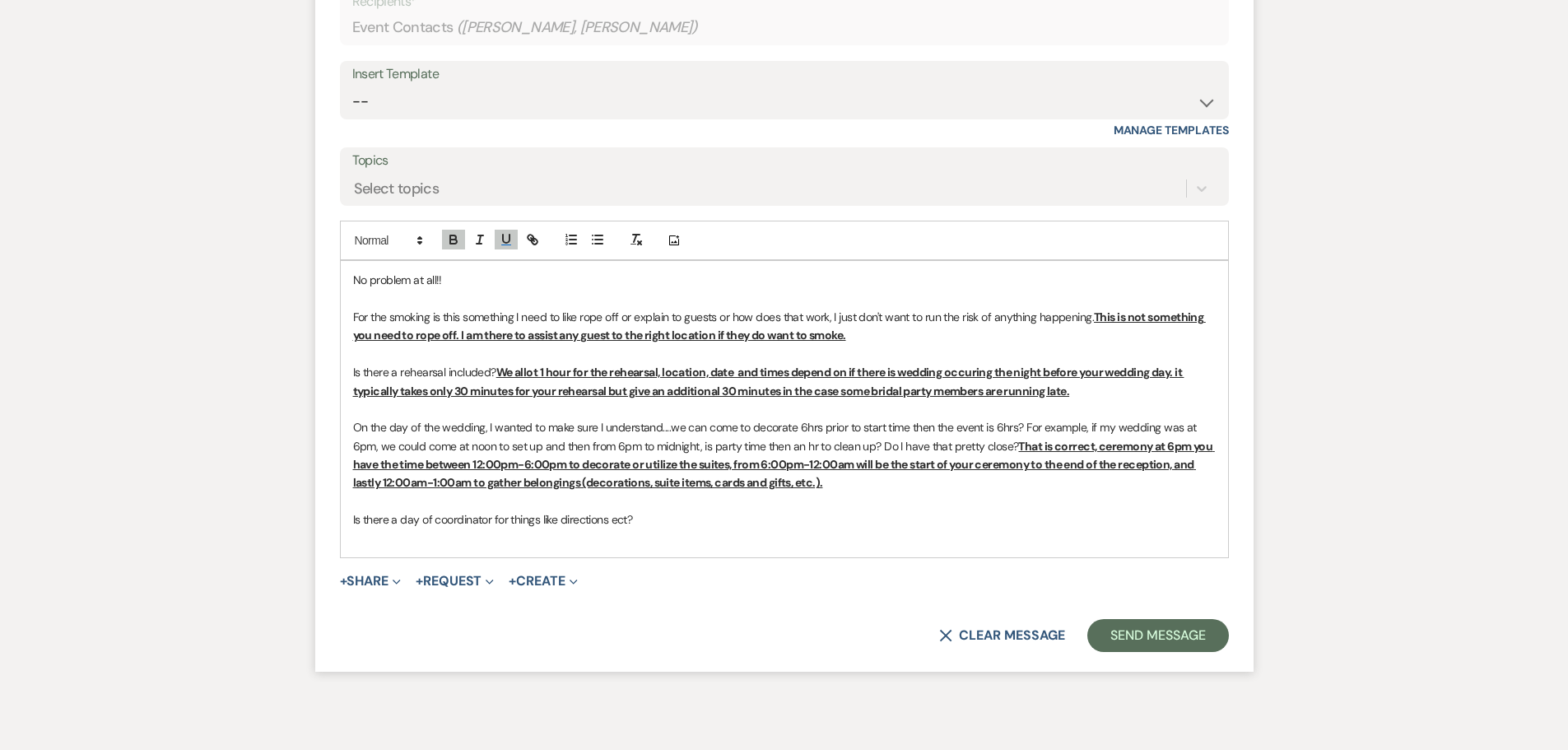
click at [711, 528] on p "Is there a day of coordinator for things like directions ect?" at bounding box center [784, 519] width 863 height 18
drag, startPoint x: 454, startPoint y: 256, endPoint x: 485, endPoint y: 256, distance: 31.0
click at [454, 240] on icon "button" at bounding box center [453, 237] width 5 height 4
click at [512, 247] on icon "button" at bounding box center [506, 239] width 15 height 15
drag, startPoint x: 976, startPoint y: 546, endPoint x: 1027, endPoint y: 565, distance: 54.4
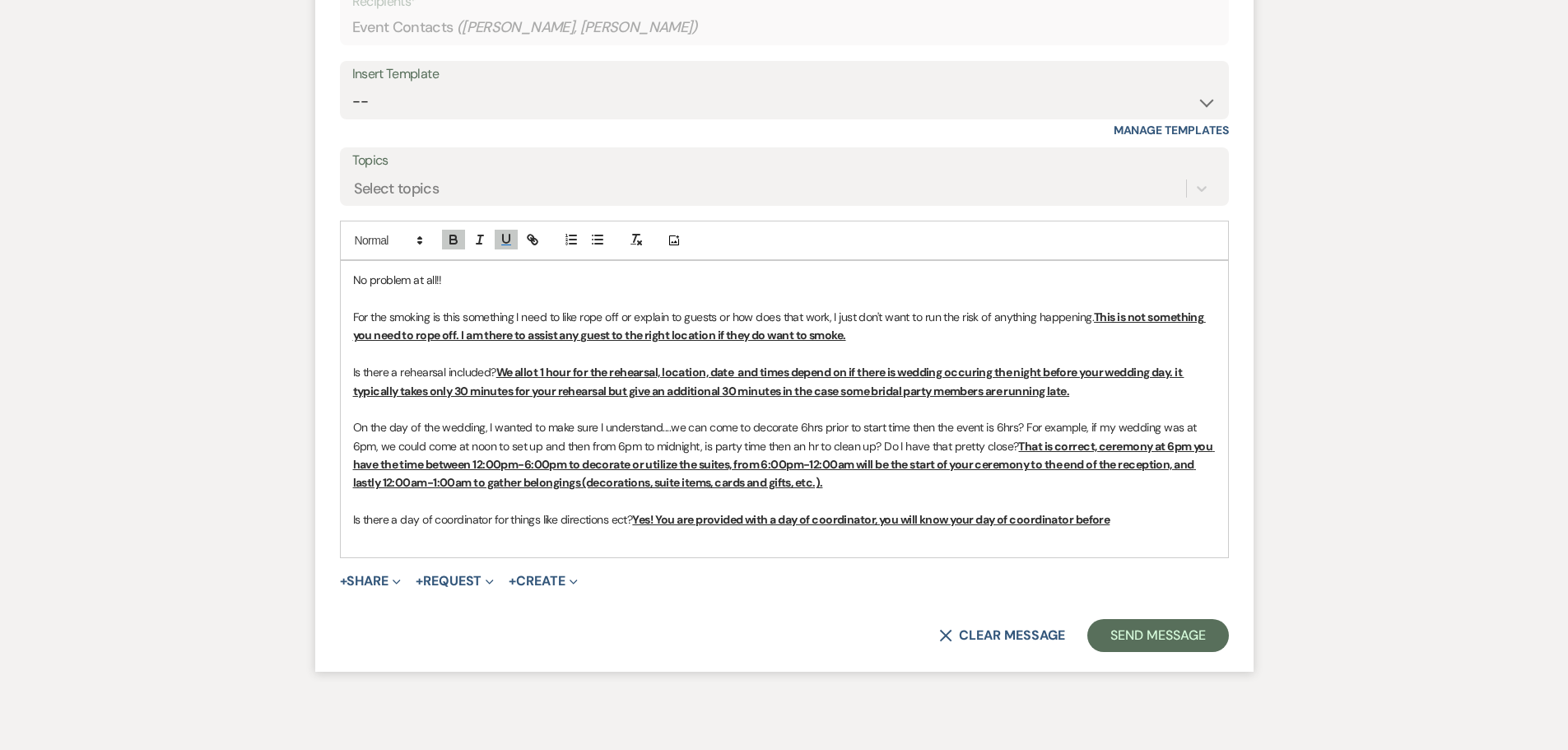
click at [1027, 547] on p at bounding box center [784, 538] width 863 height 18
click at [976, 526] on u "Yes! You are provided with a day of coordinator, you will know your day of coor…" at bounding box center [870, 519] width 477 height 15
click at [1157, 526] on u "Yes! You are provided with a day of coordinator, you will know your assigned da…" at bounding box center [894, 519] width 525 height 15
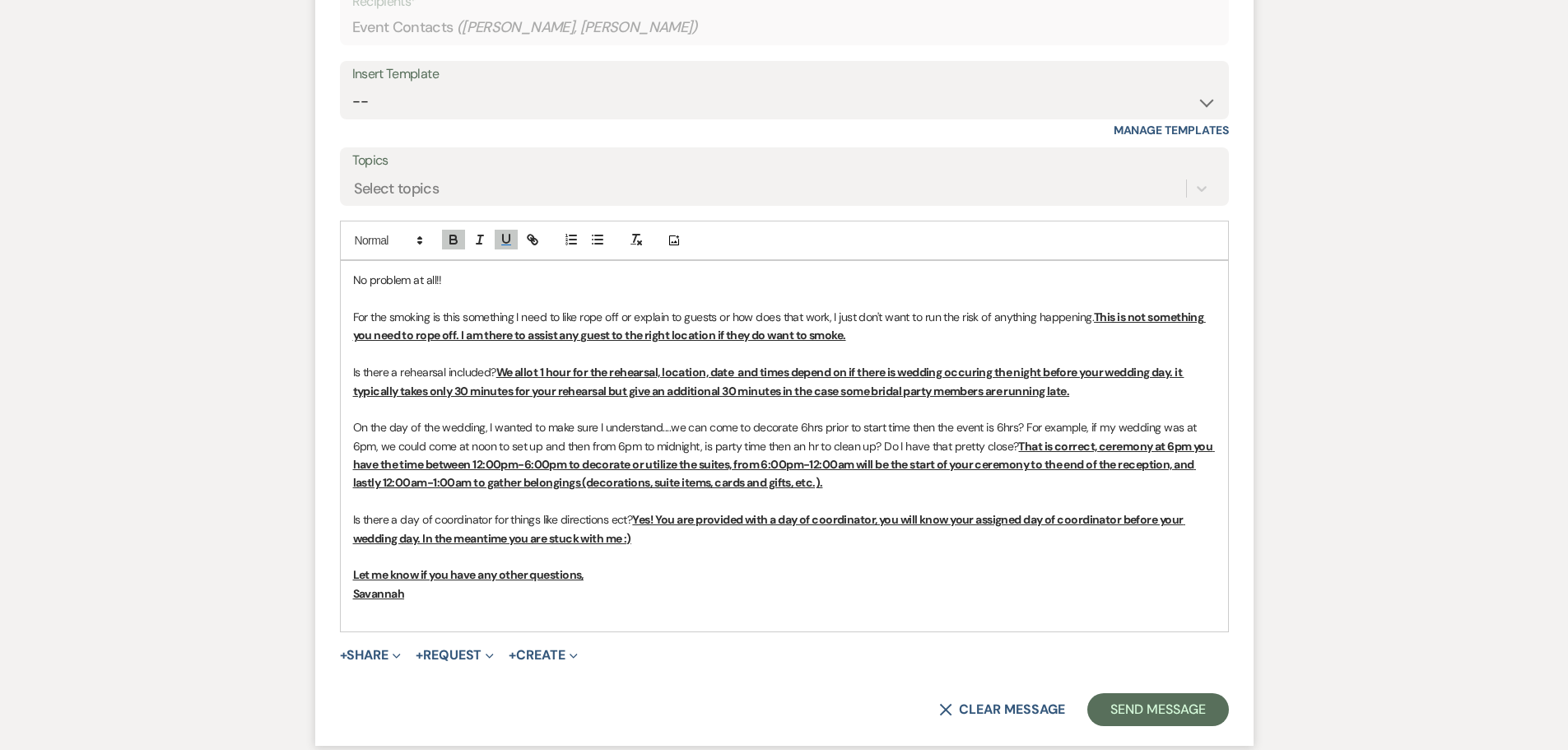
click at [575, 630] on div "No problem at all!! For the smoking is this something I need to like rope off o…" at bounding box center [784, 445] width 887 height 370
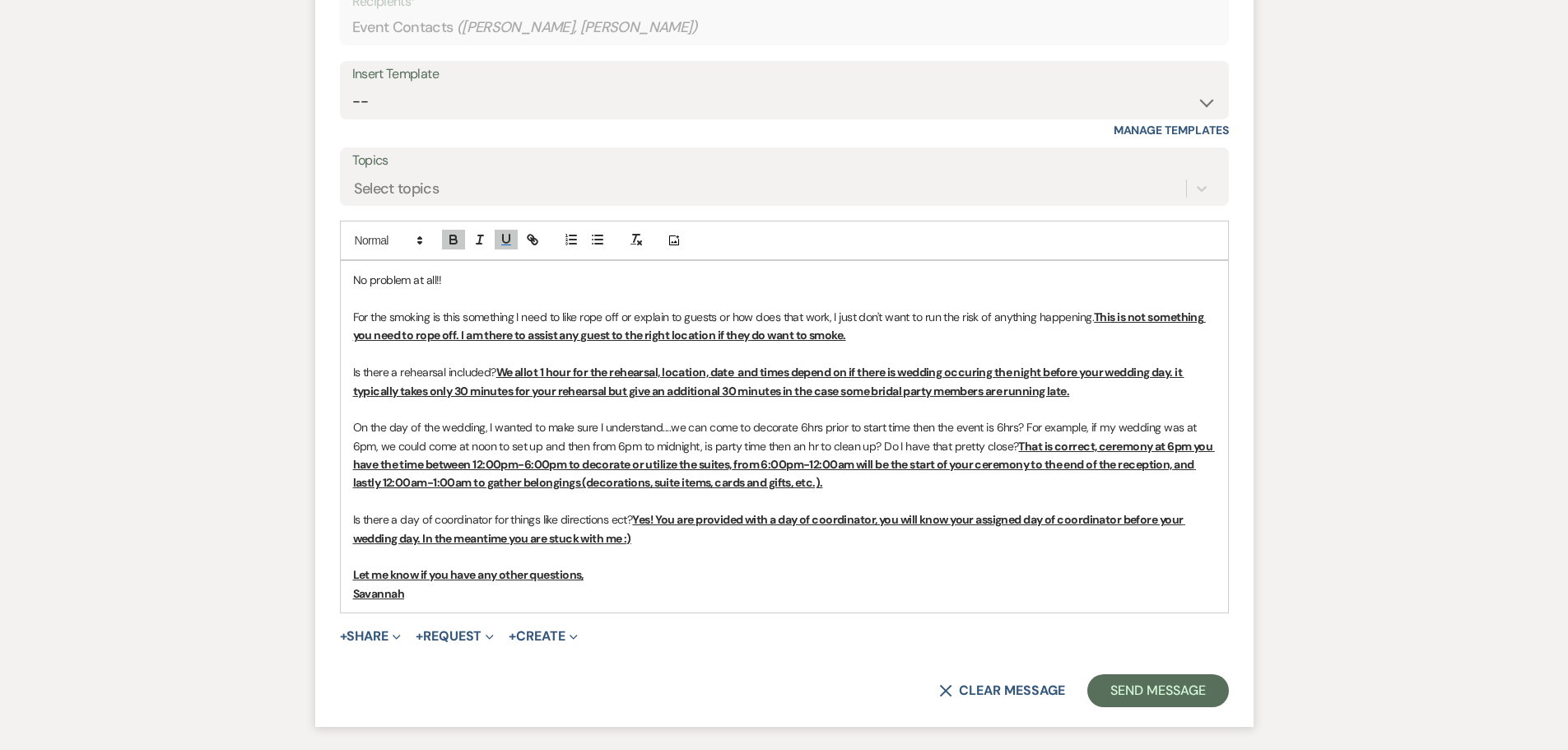
click at [419, 545] on u "Yes! You are provided with a day of coordinator, you will know your assigned da…" at bounding box center [769, 528] width 832 height 33
click at [1144, 707] on button "Send Message" at bounding box center [1157, 690] width 141 height 33
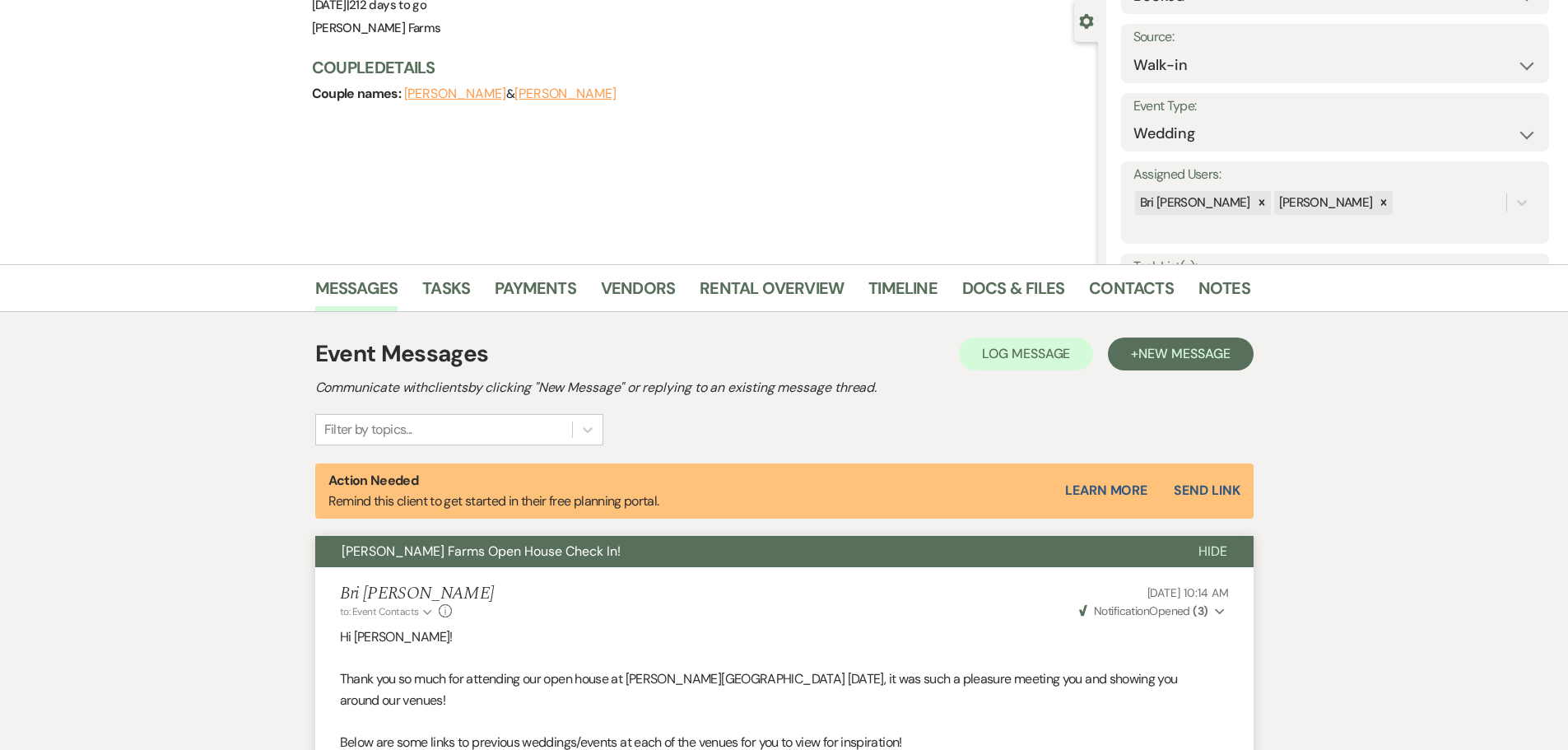
scroll to position [0, 0]
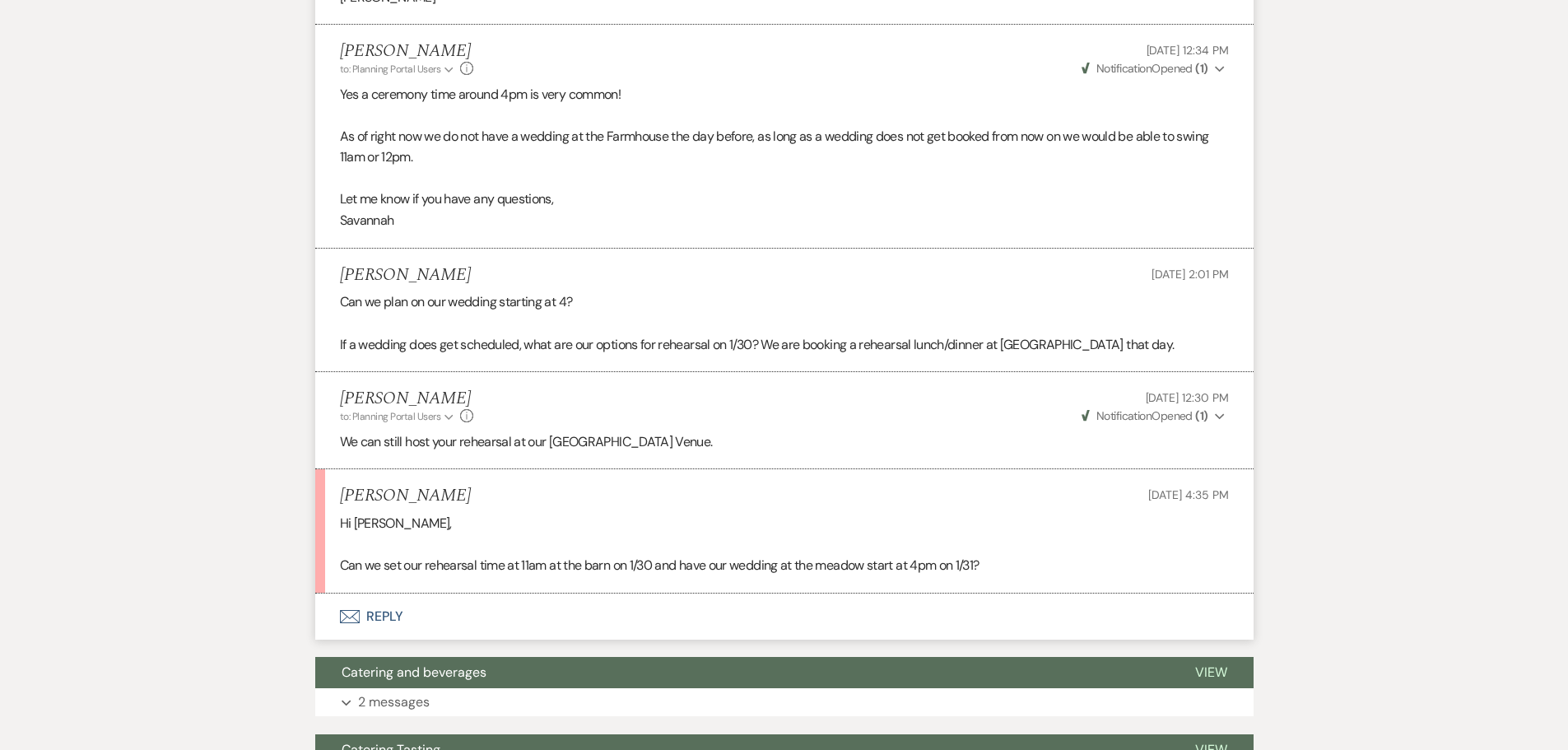
scroll to position [1271, 0]
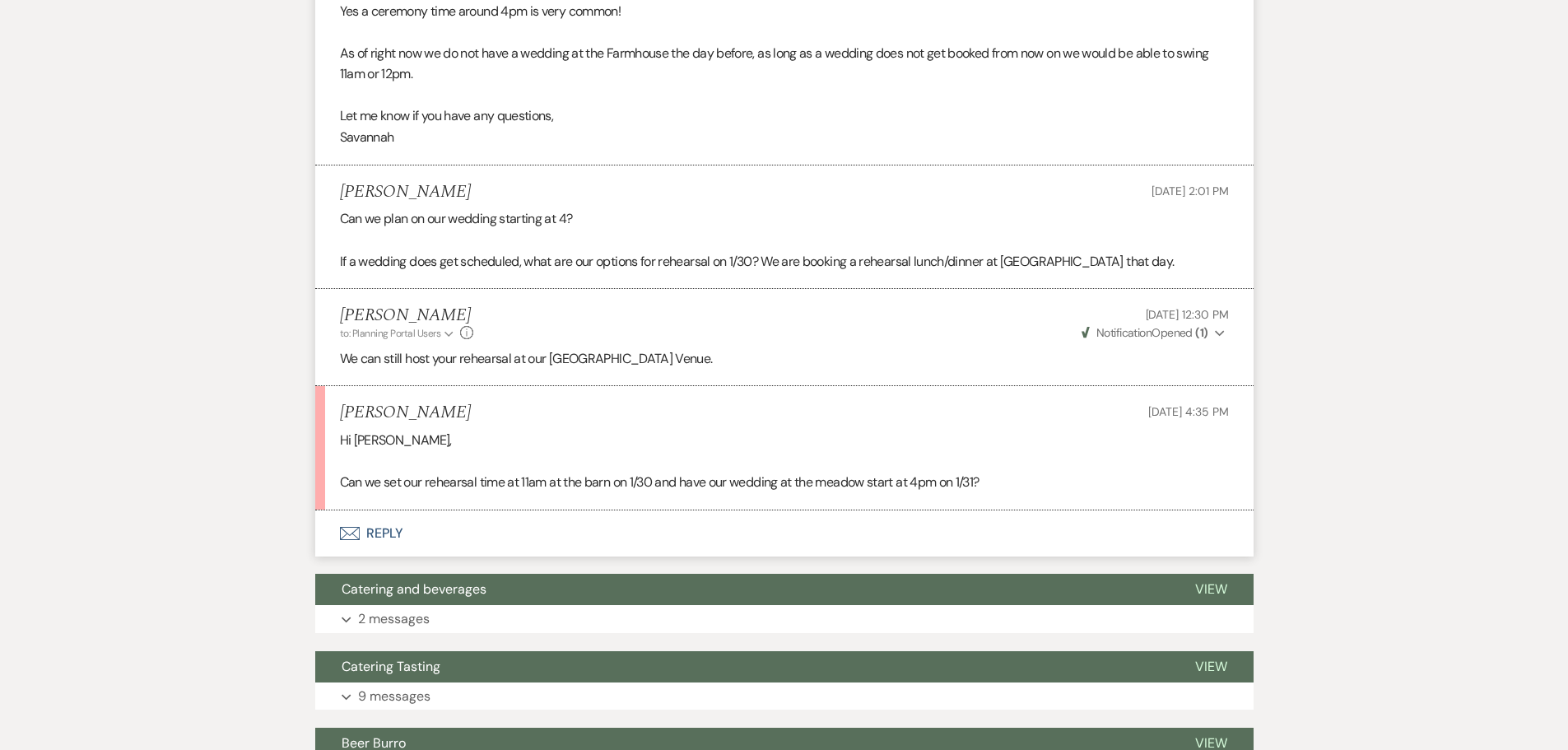
click at [507, 557] on button "Envelope Reply" at bounding box center [784, 533] width 938 height 46
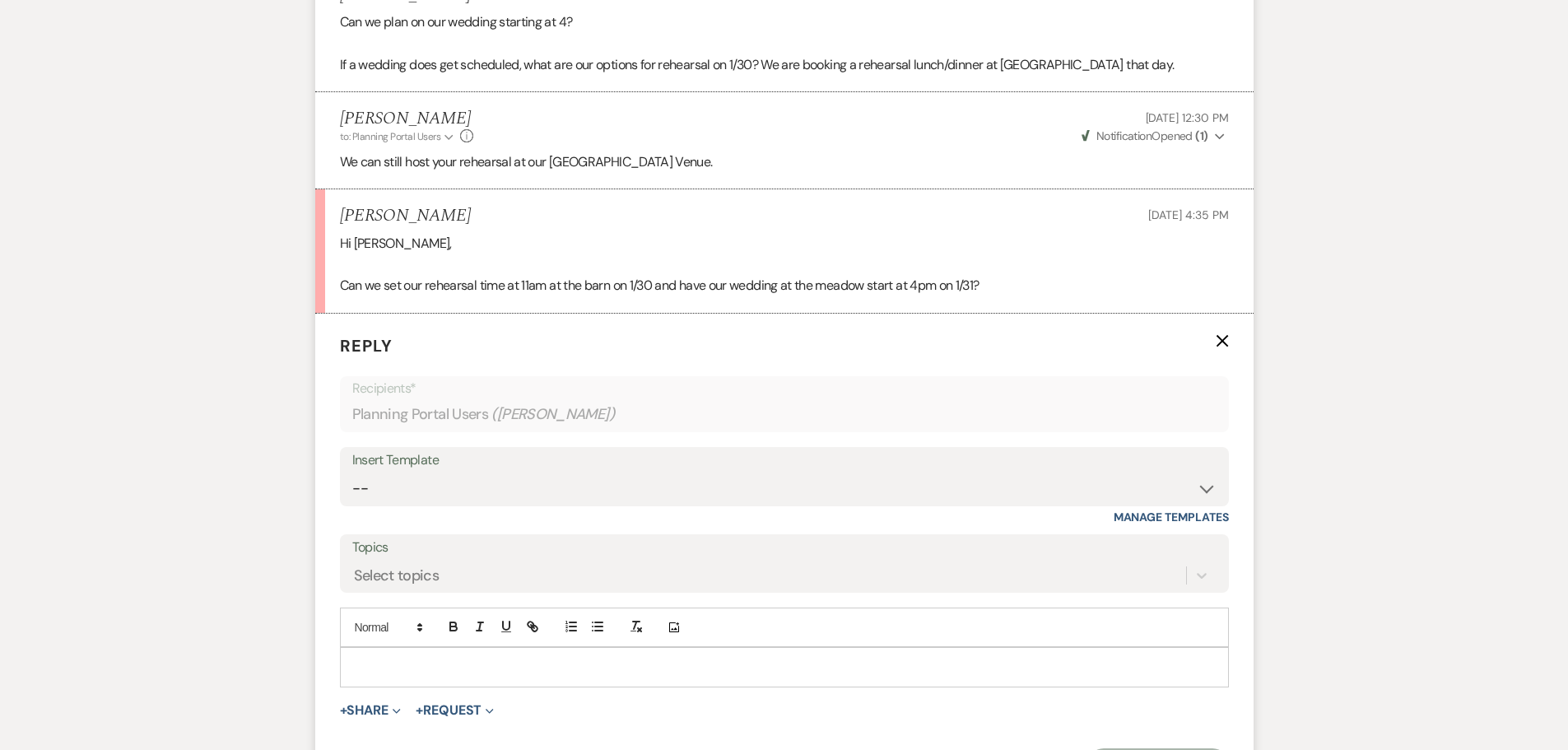
scroll to position [1517, 0]
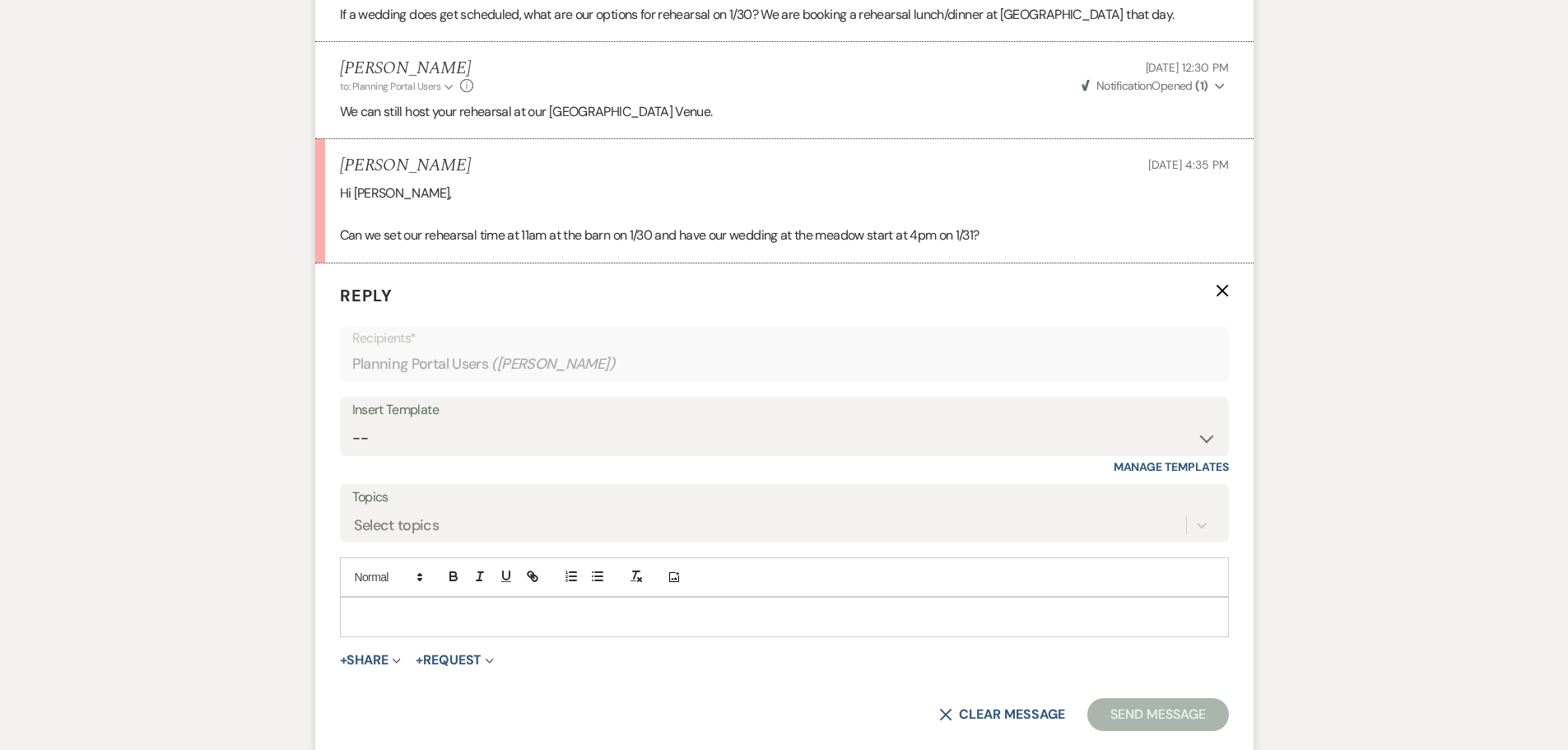
click at [493, 626] on p at bounding box center [784, 617] width 863 height 18
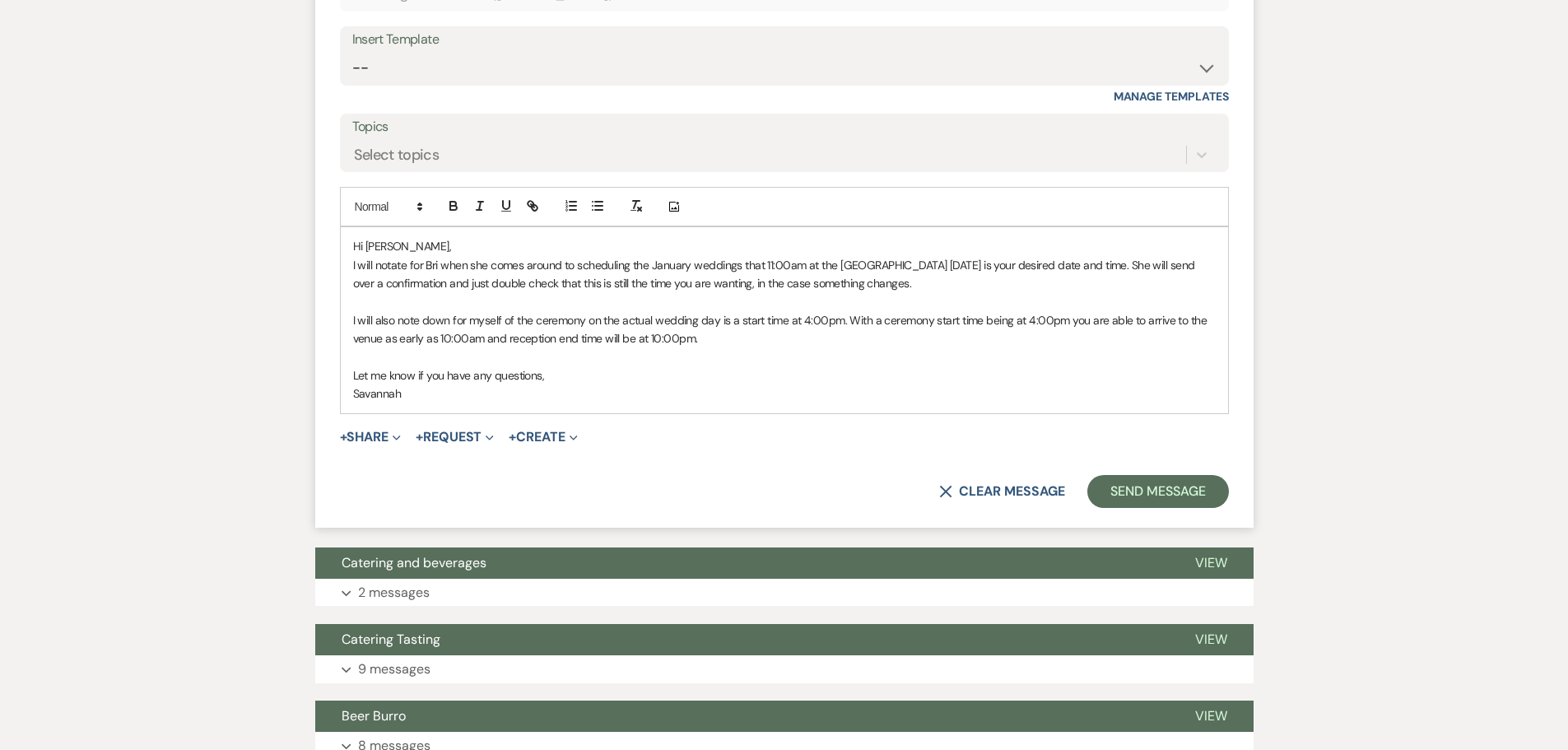
scroll to position [1893, 0]
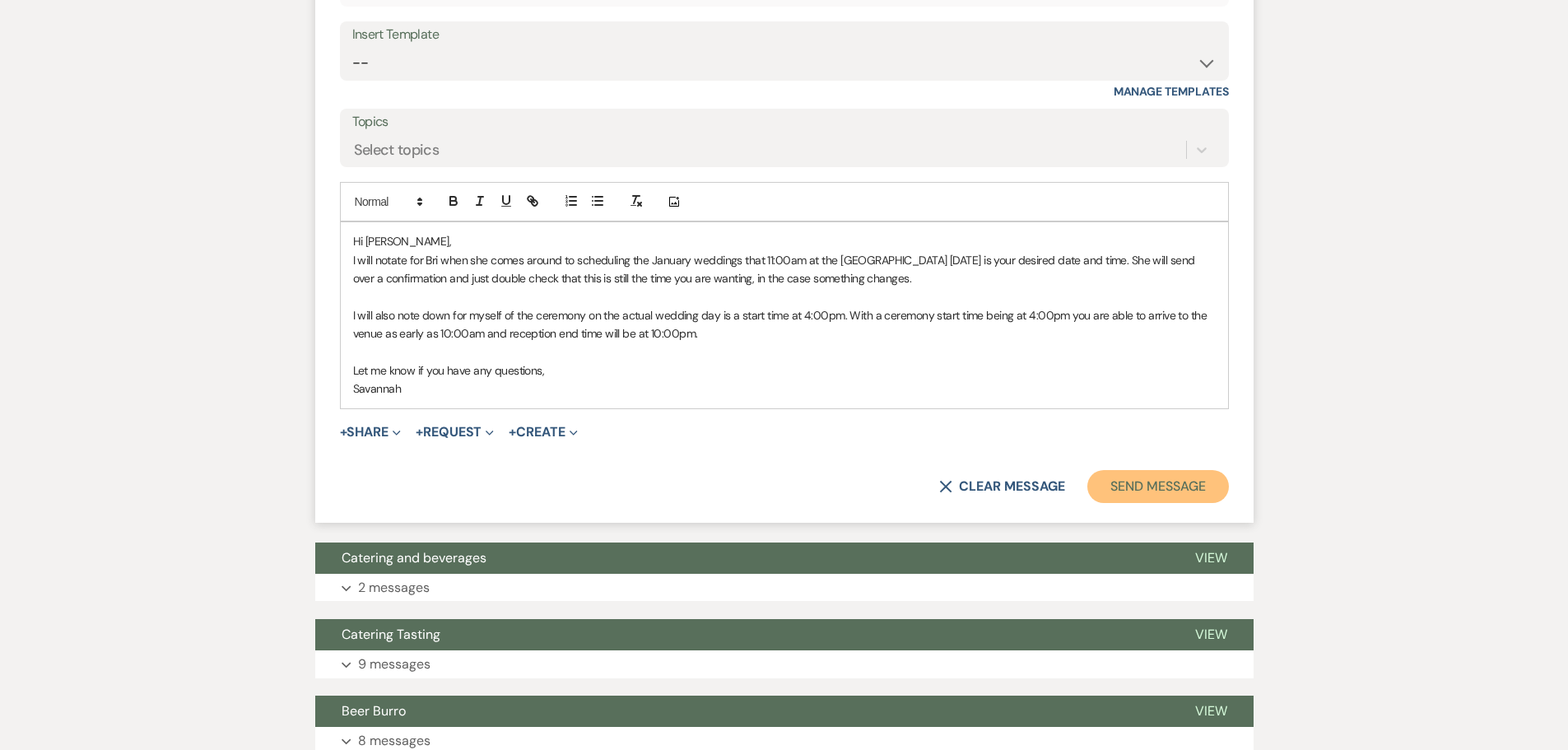
click at [1190, 503] on button "Send Message" at bounding box center [1157, 486] width 141 height 33
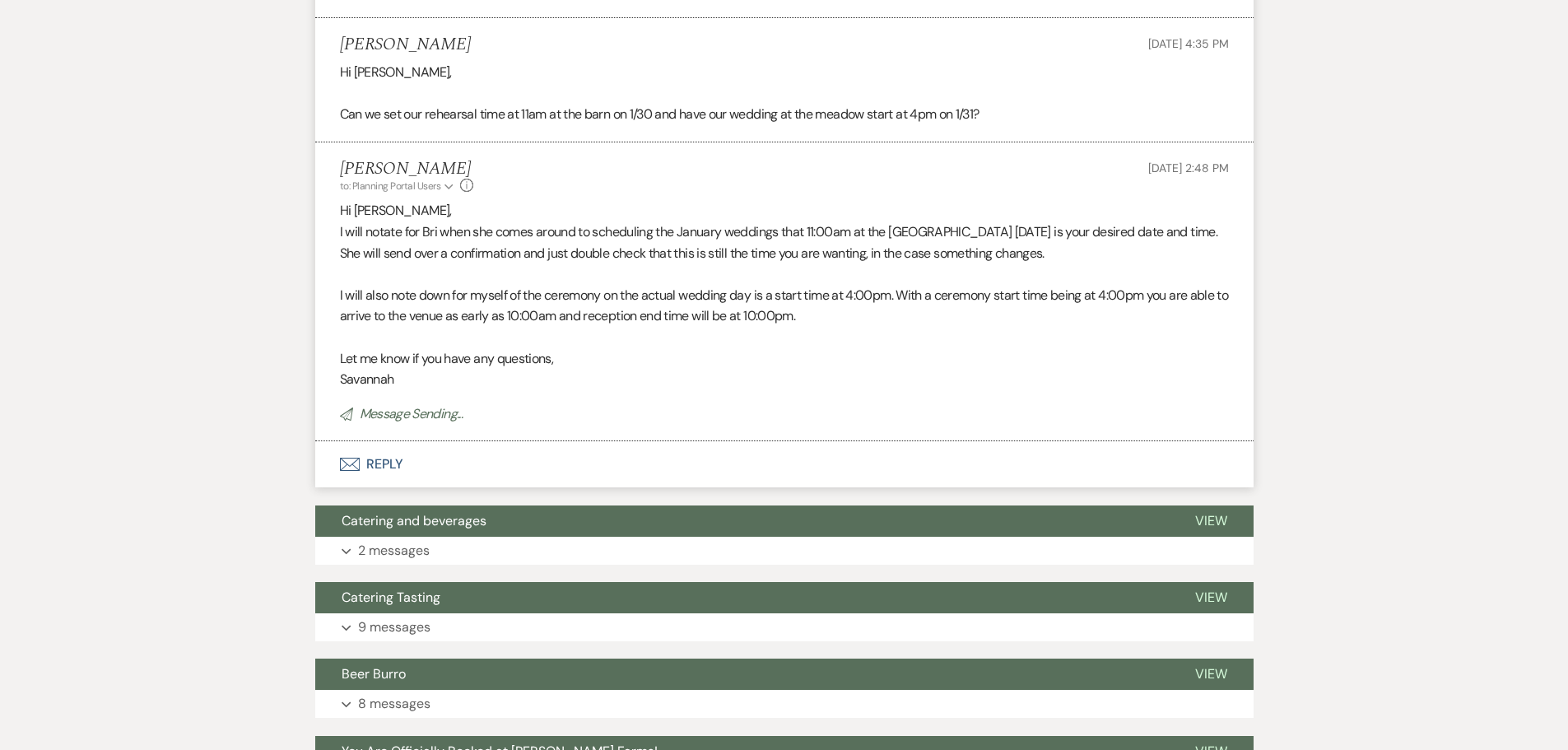
scroll to position [1556, 0]
